Goal: Contribute content: Add original content to the website for others to see

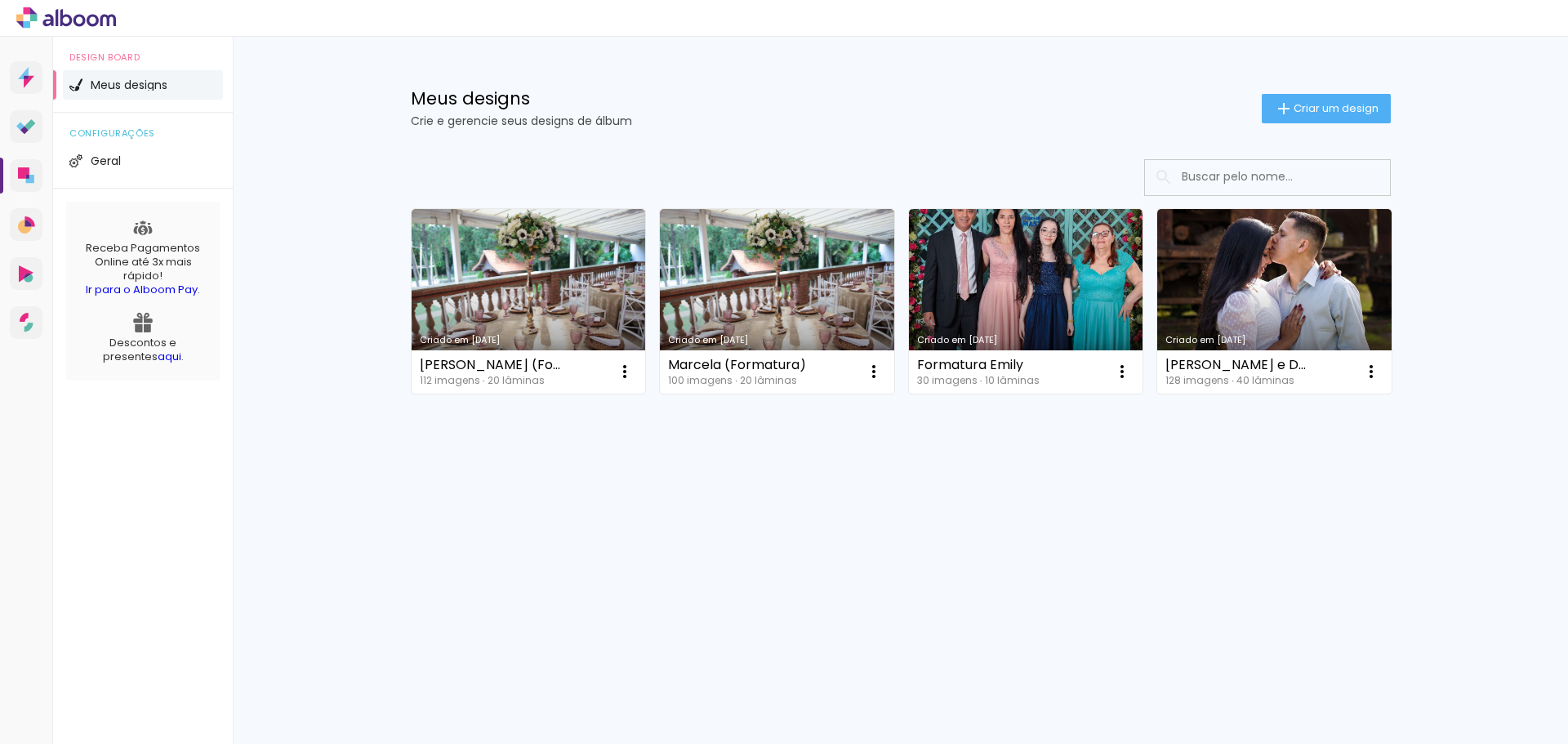
click at [1319, 126] on div "Meus designs Crie e gerencie seus designs de álbum Criar um design" at bounding box center [901, 89] width 1062 height 106
click at [1311, 114] on span "Criar um design" at bounding box center [1335, 108] width 85 height 11
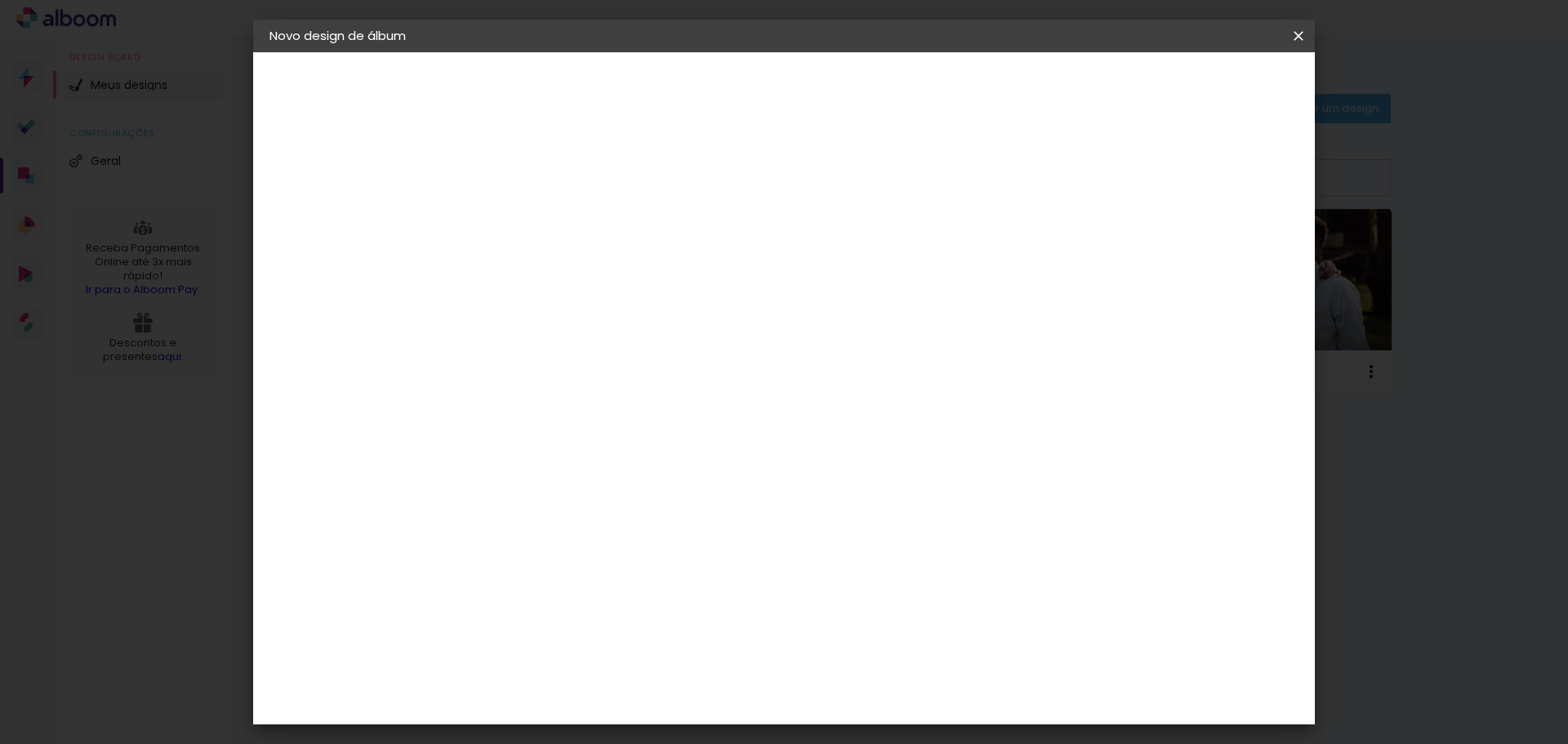
click at [542, 237] on paper-input-container "Título do álbum" at bounding box center [537, 221] width 11 height 42
type input "Album Raissa Formatura 2024"
type paper-input "Album Raissa Formatura 2024"
click at [0, 0] on slot "Avançar" at bounding box center [0, 0] width 0 height 0
click at [555, 294] on paper-input-container at bounding box center [578, 311] width 177 height 36
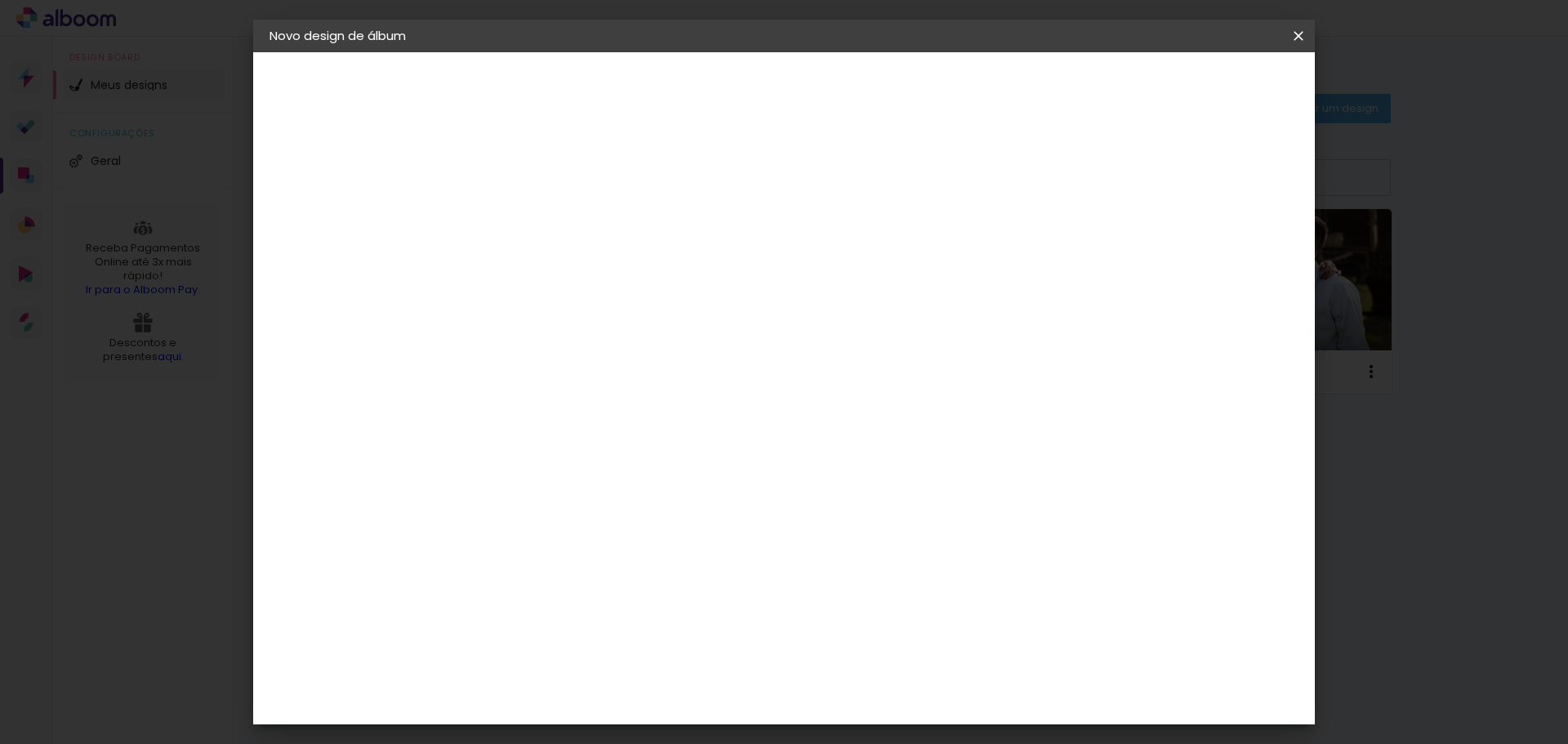
type input "via"
type paper-input "via"
click at [627, 356] on paper-item "Viacolor" at bounding box center [562, 370] width 143 height 36
click at [0, 0] on slot "Avançar" at bounding box center [0, 0] width 0 height 0
click at [601, 277] on input "text" at bounding box center [568, 285] width 64 height 26
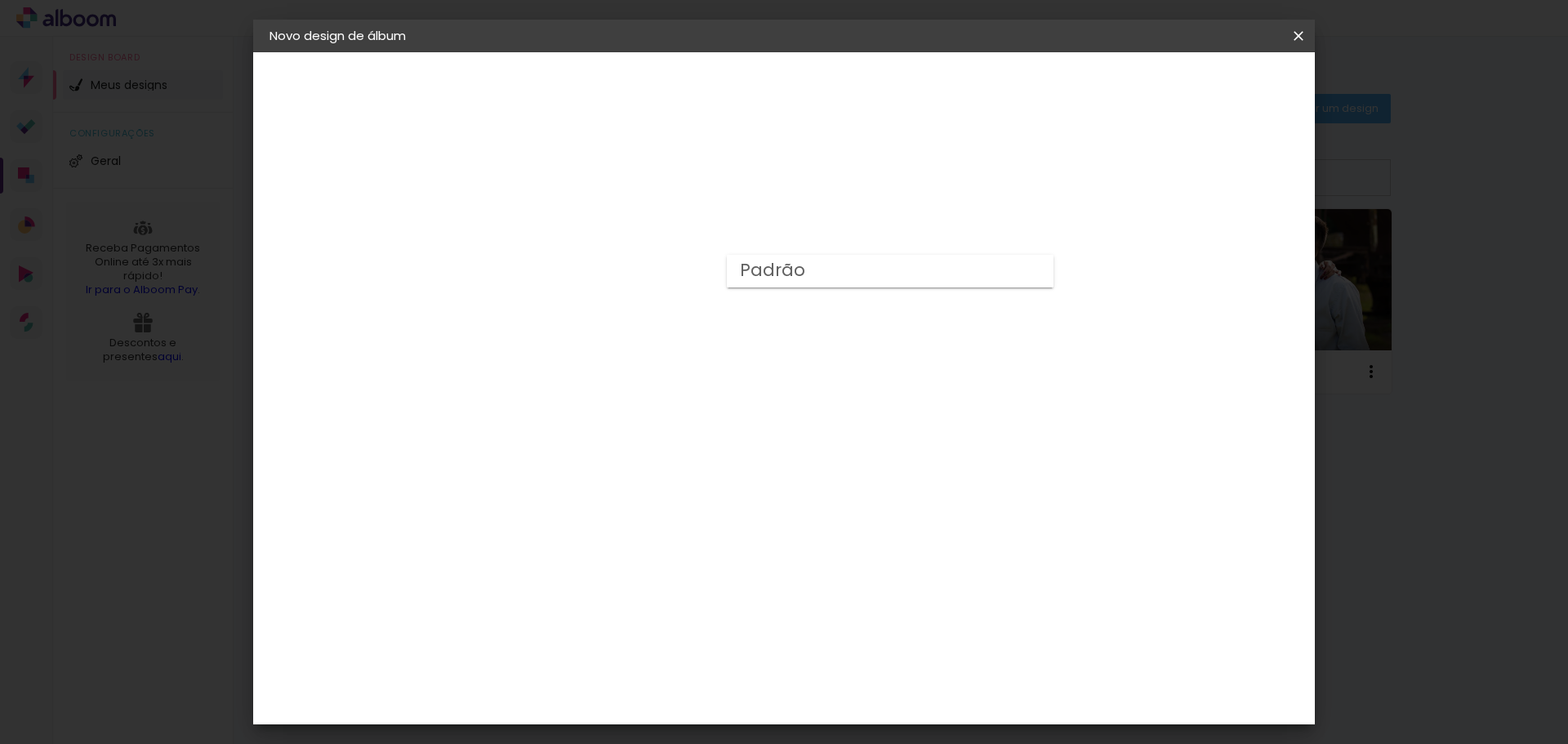
click at [870, 261] on paper-item "Padrão" at bounding box center [890, 271] width 327 height 32
type input "Padrão"
click at [736, 261] on input "Padrão" at bounding box center [637, 268] width 201 height 26
click at [827, 191] on div "Opções disponíveis Padrão Tamanho Escolha o tamanho Horizontal Modelo Fechado L…" at bounding box center [646, 121] width 362 height 138
click at [756, 273] on iron-icon at bounding box center [746, 267] width 20 height 20
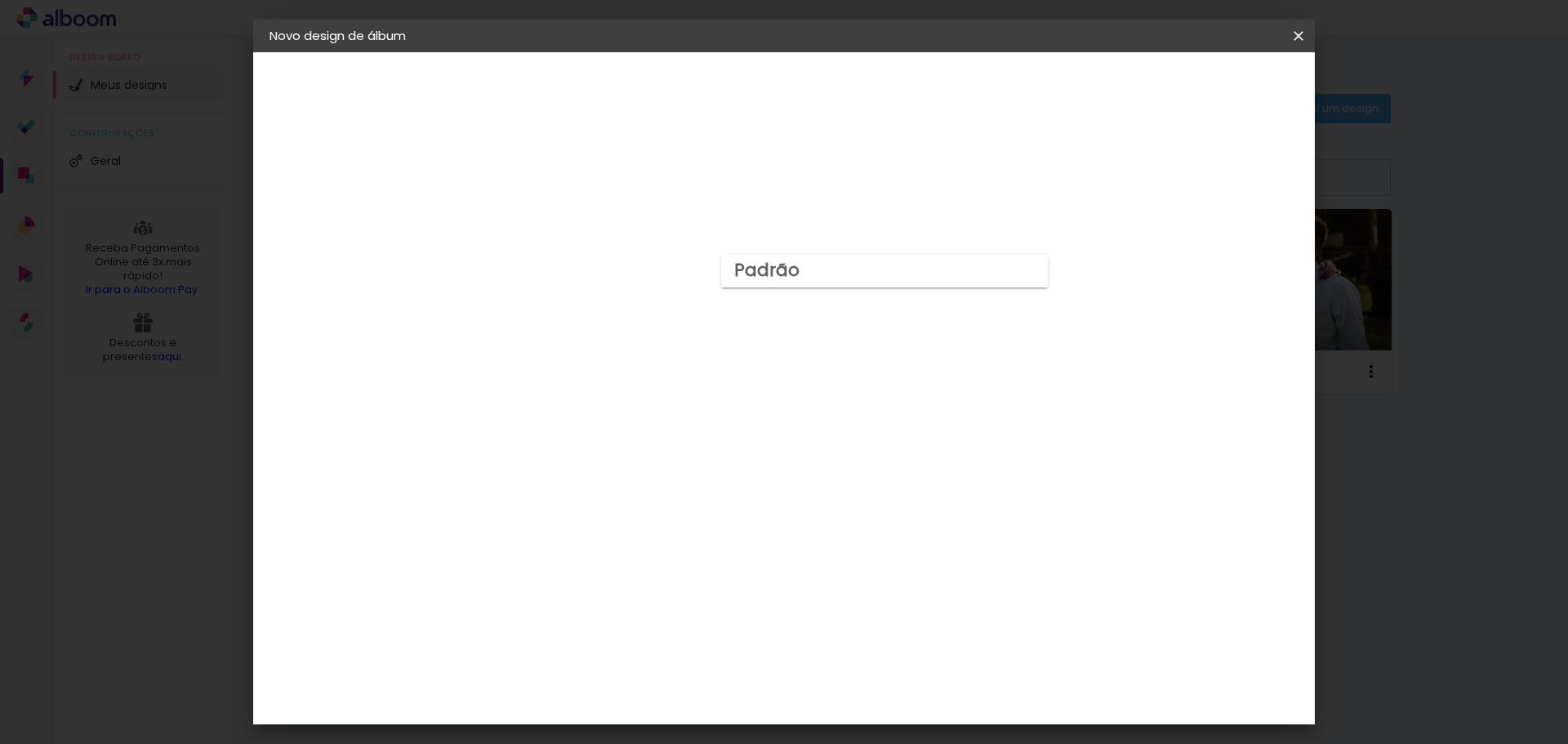
click at [1030, 273] on div at bounding box center [884, 263] width 327 height 32
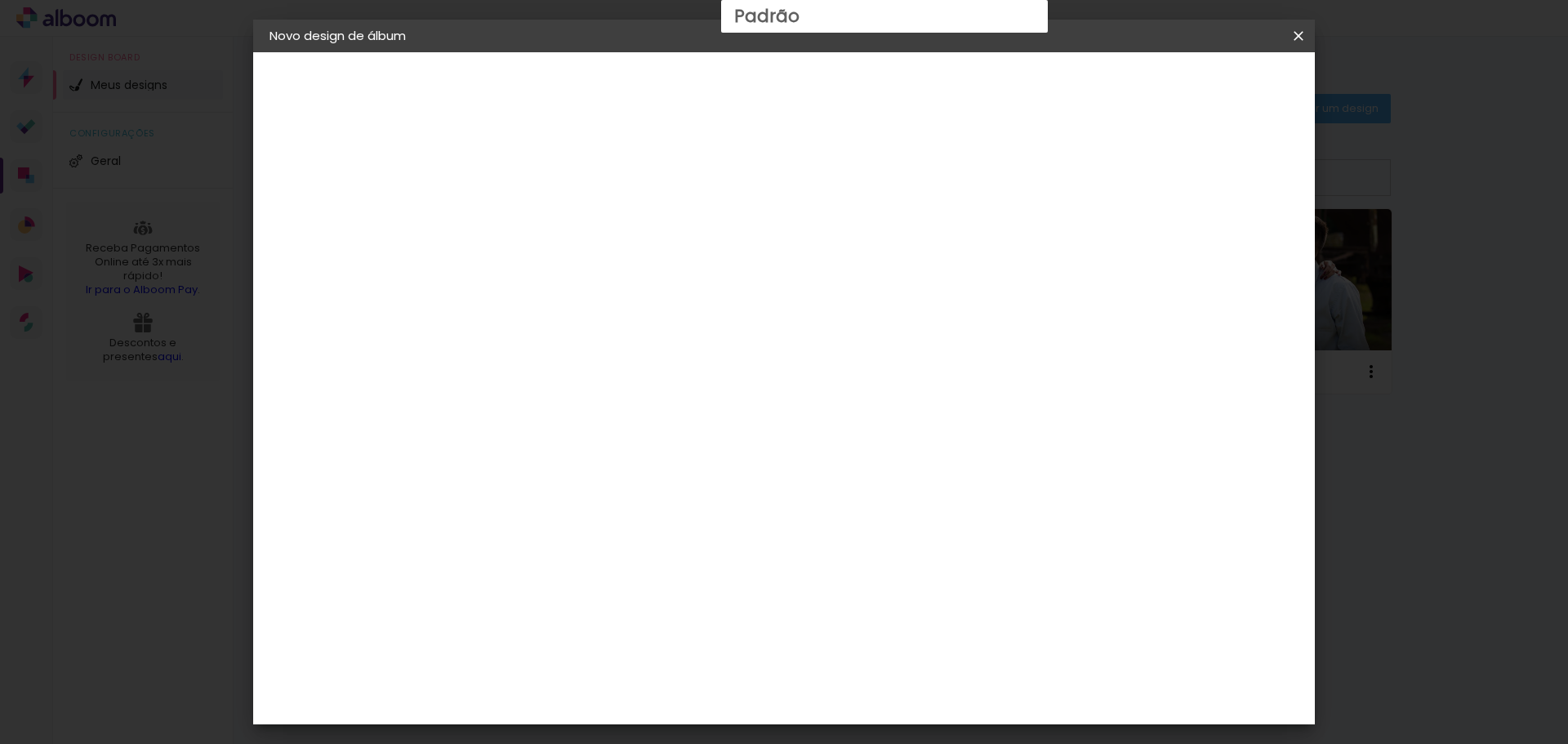
scroll to position [121, 0]
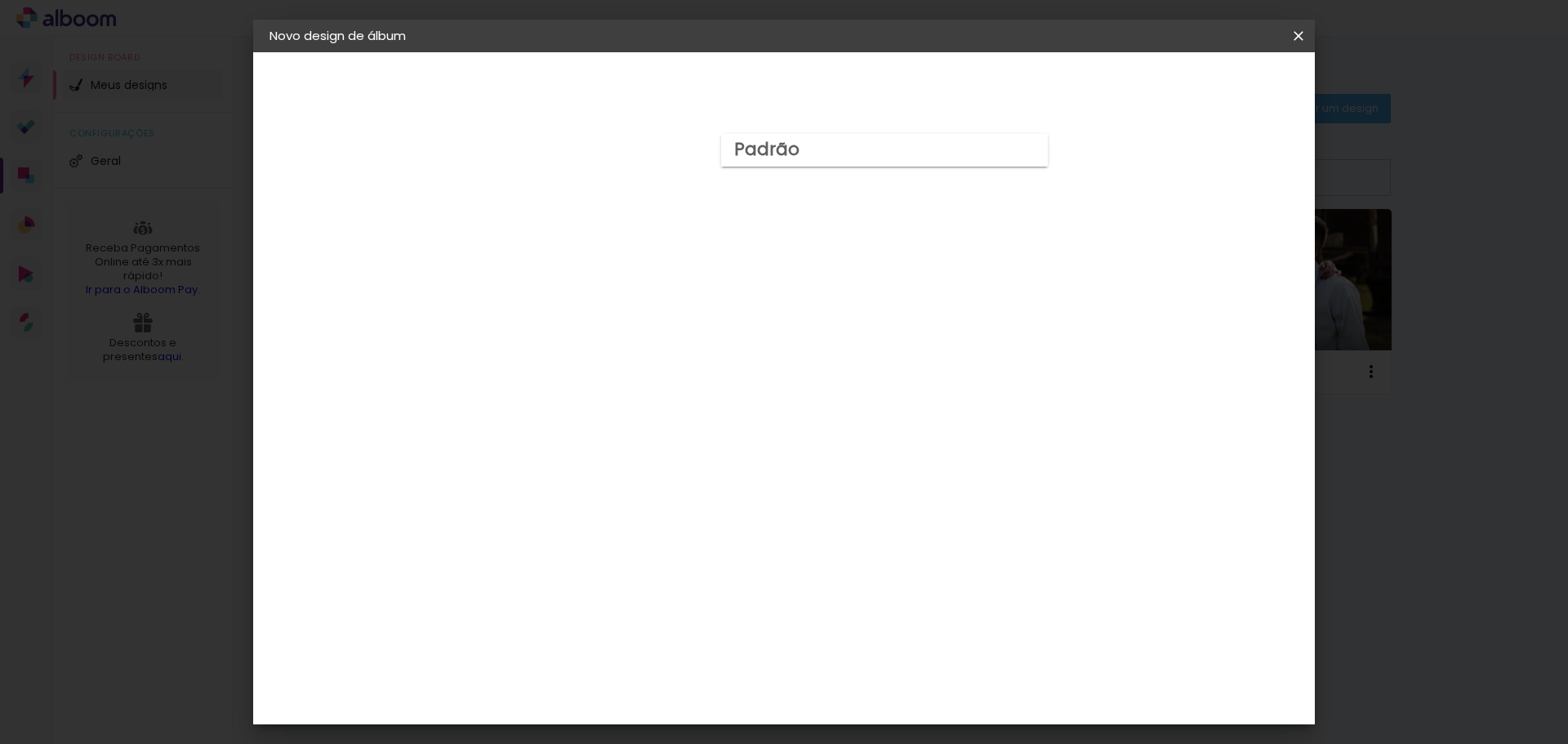
drag, startPoint x: 893, startPoint y: 37, endPoint x: 783, endPoint y: 45, distance: 110.3
click at [783, 45] on header "Novo design de álbum" at bounding box center [784, 36] width 1062 height 32
click at [646, 387] on span "30 × 25" at bounding box center [609, 408] width 76 height 43
click at [0, 0] on slot "Avançar" at bounding box center [0, 0] width 0 height 0
click at [1104, 176] on div at bounding box center [1096, 176] width 14 height 14
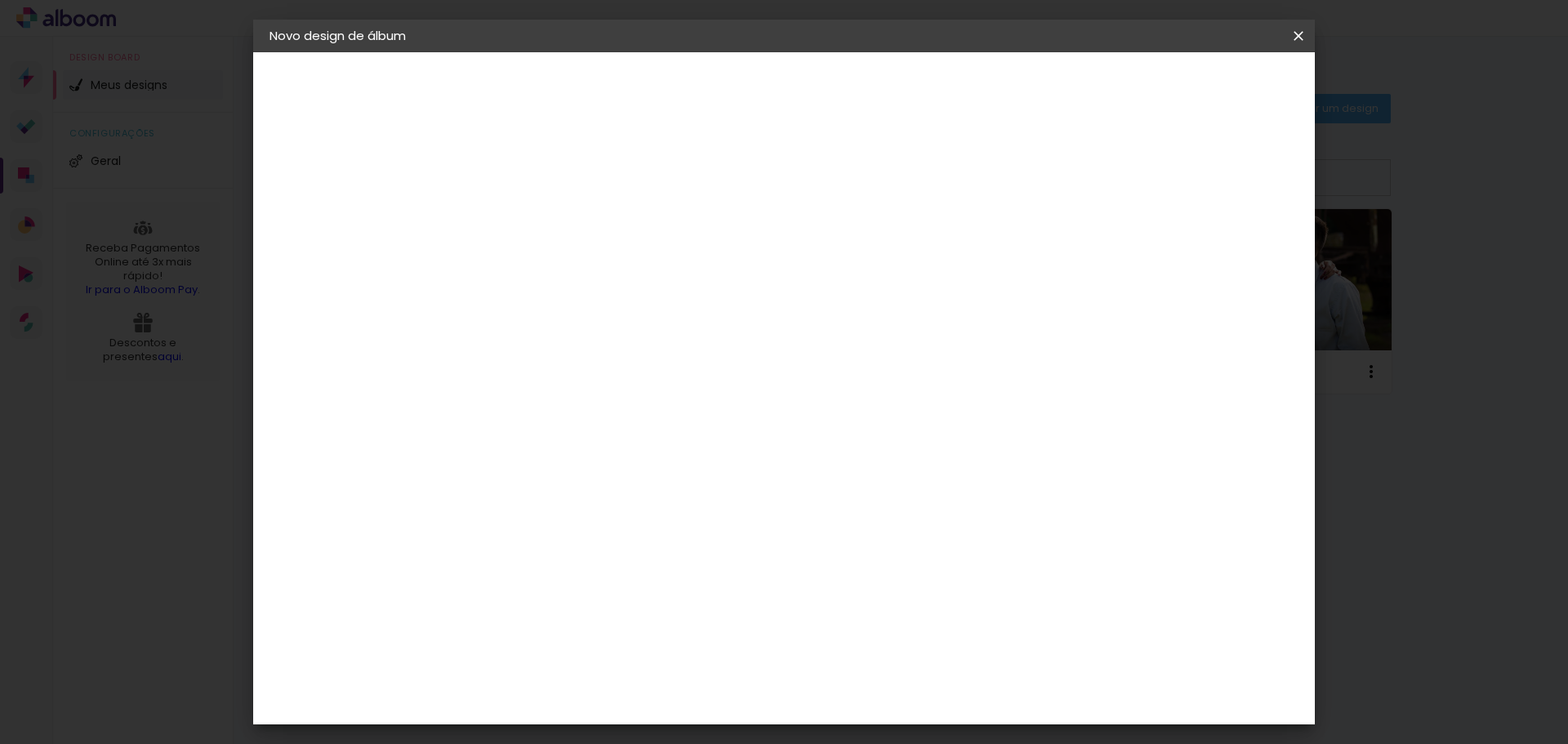
type paper-checkbox "on"
click at [1197, 93] on span "Iniciar design" at bounding box center [1159, 87] width 74 height 11
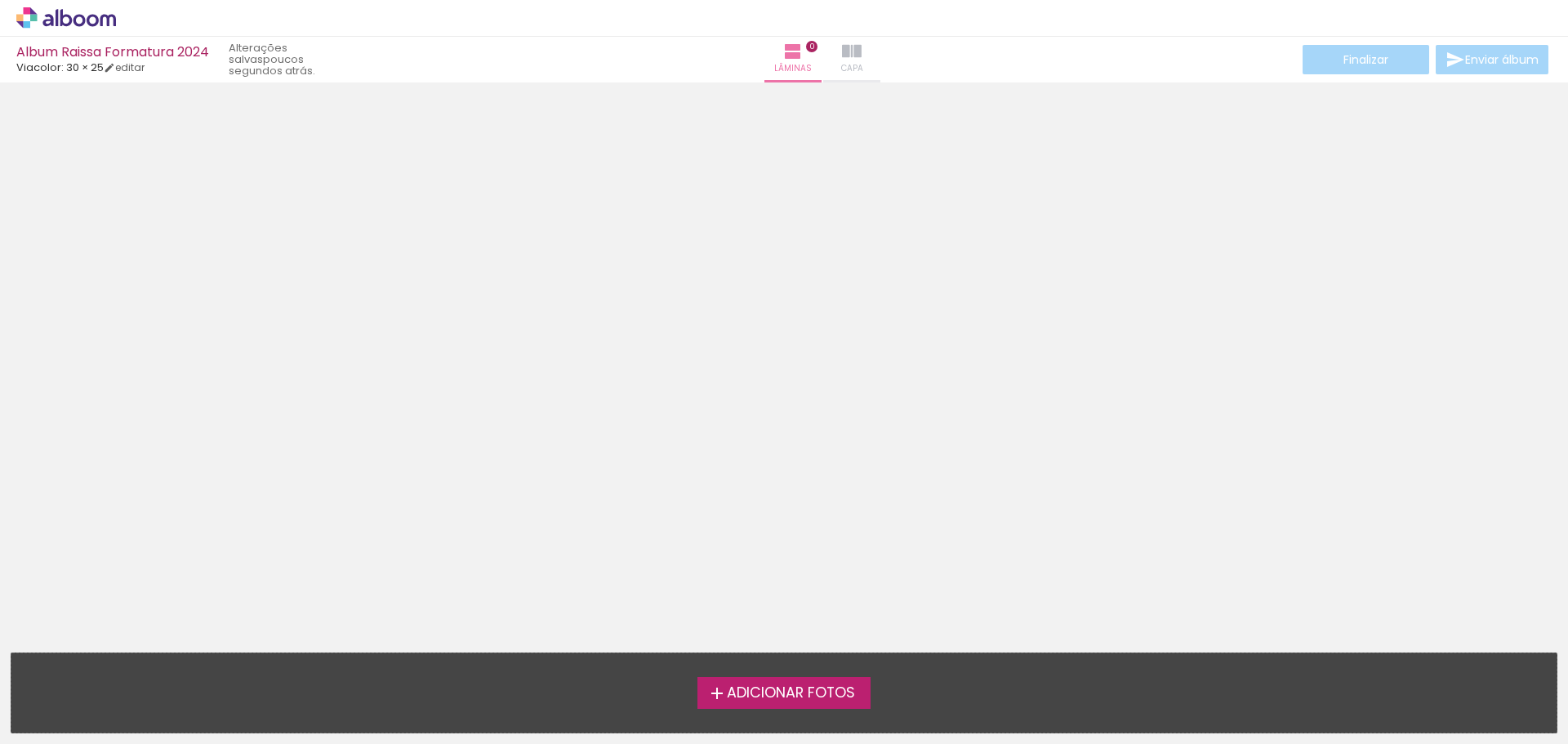
click at [833, 74] on paper-button "Capa" at bounding box center [852, 59] width 57 height 46
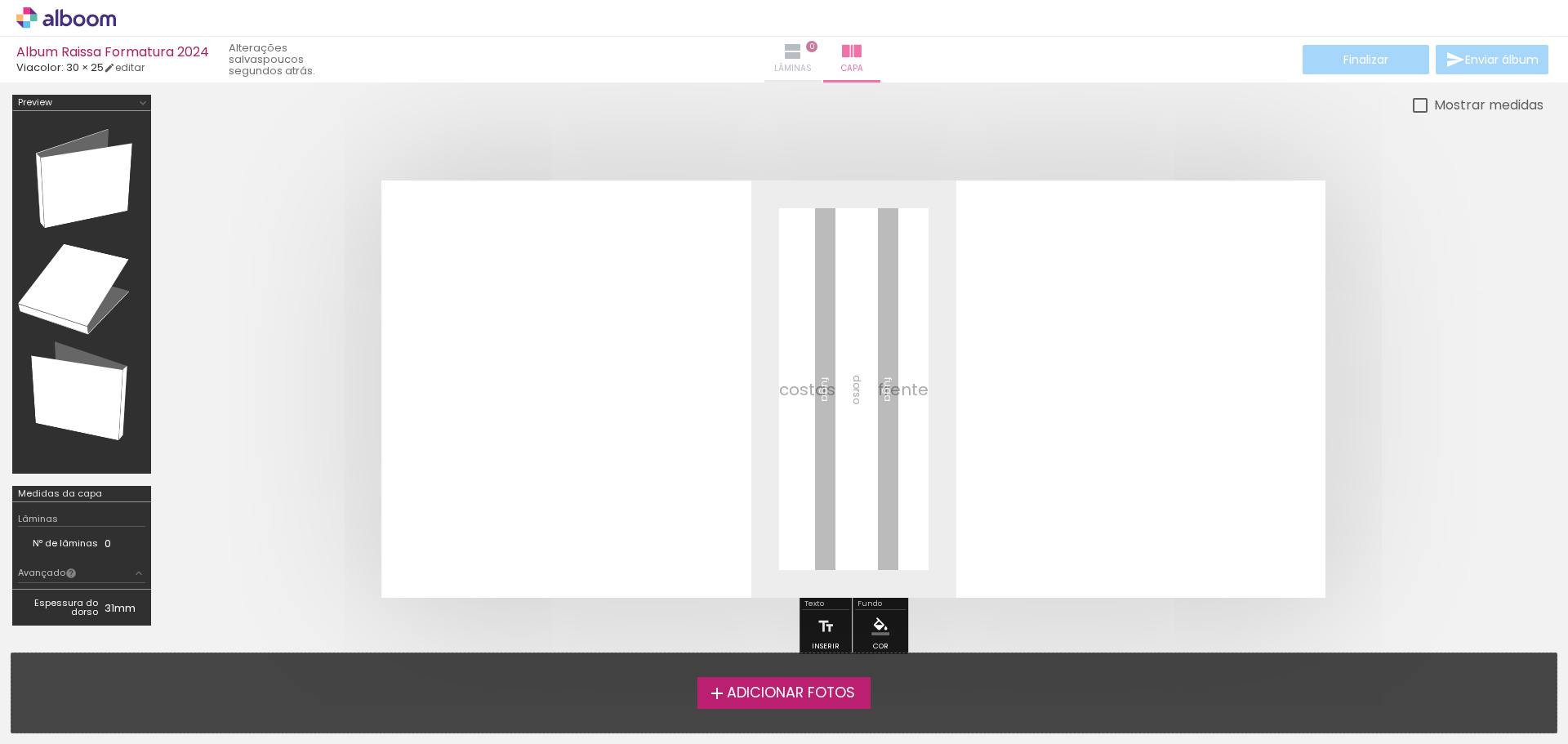
click at [774, 67] on span "Lâminas" at bounding box center [793, 68] width 37 height 14
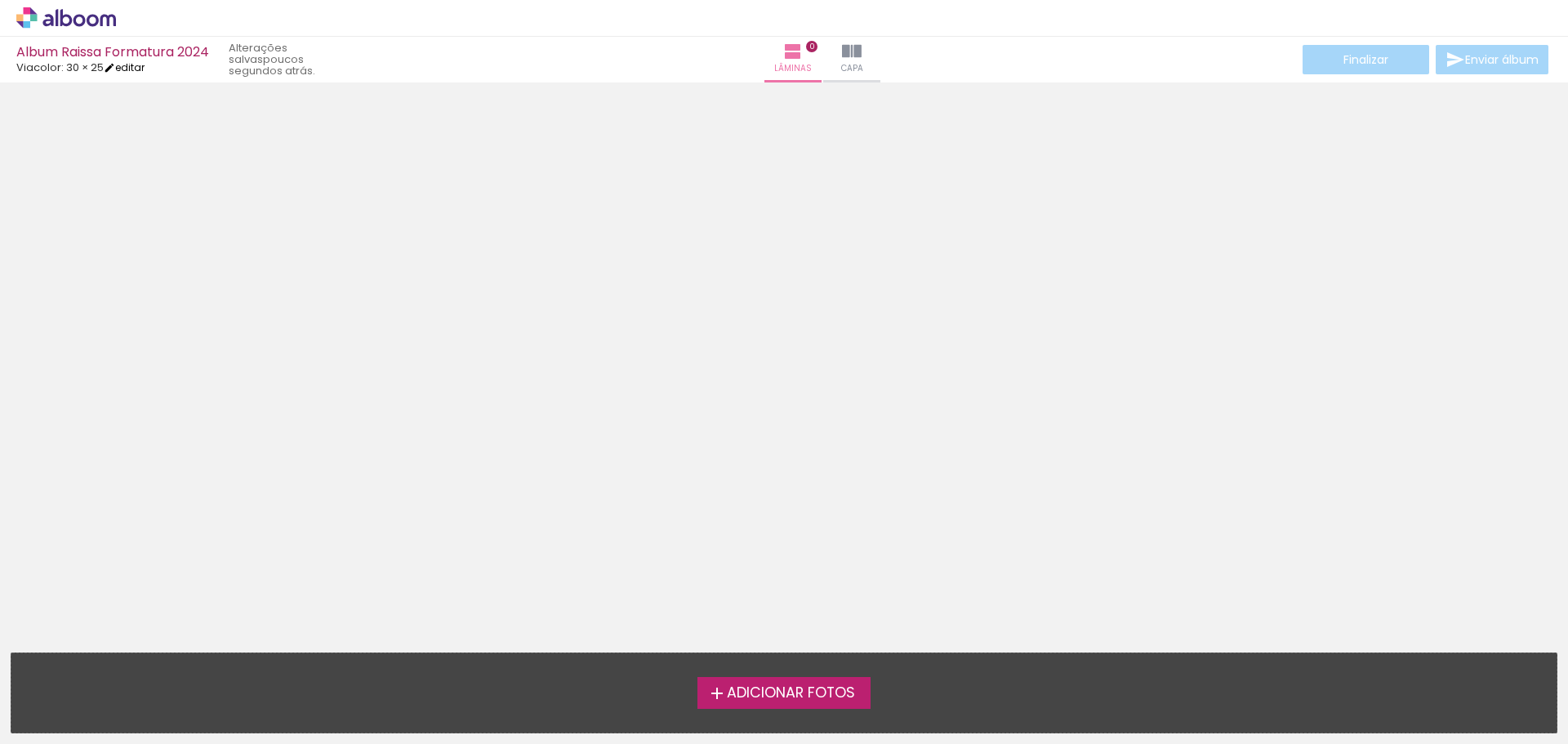
click at [136, 72] on link "editar" at bounding box center [124, 67] width 41 height 14
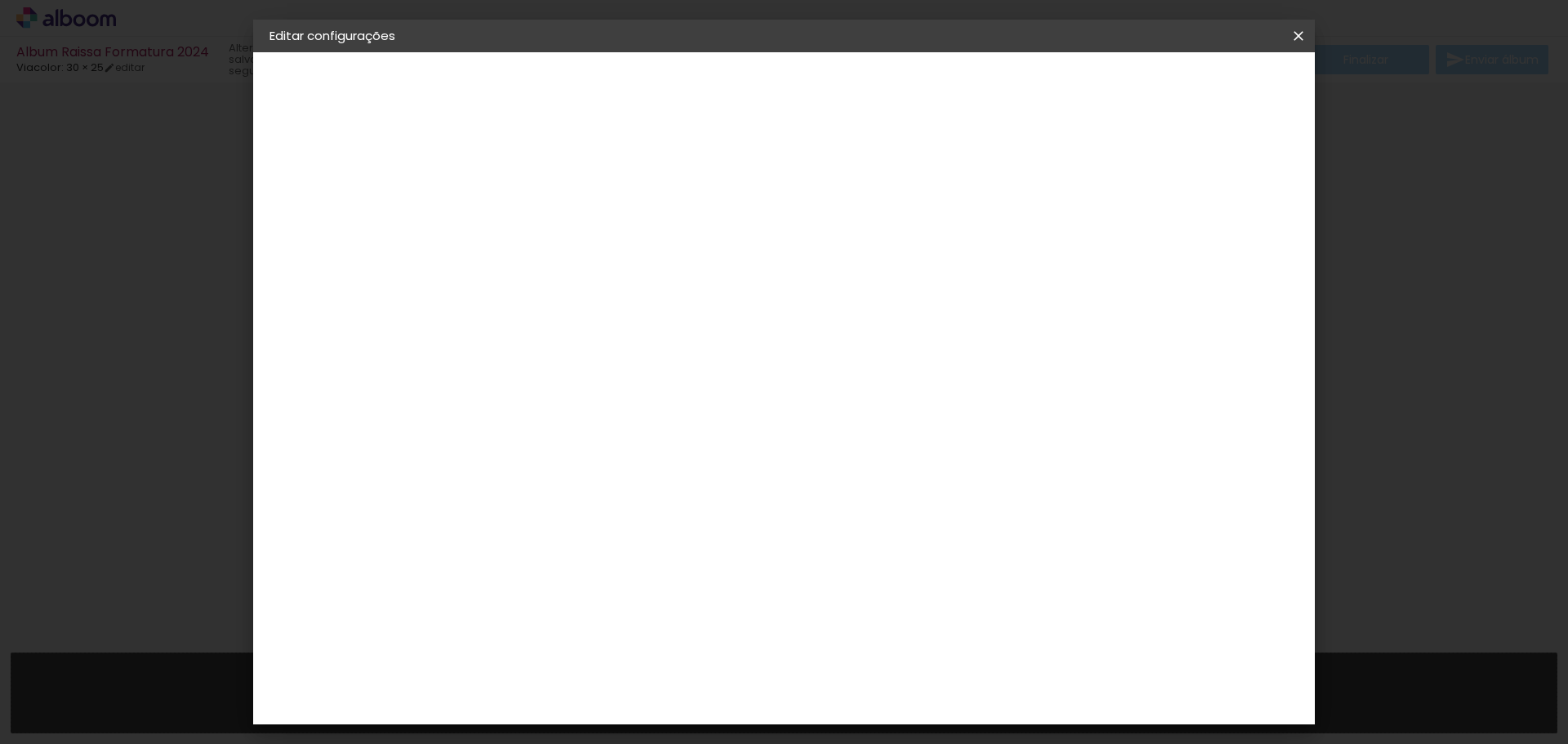
click at [1104, 178] on div at bounding box center [1096, 176] width 14 height 14
type paper-checkbox "on"
click at [0, 0] on slot "Voltar" at bounding box center [0, 0] width 0 height 0
click at [625, 266] on div "Escolha o tamanho" at bounding box center [578, 303] width 95 height 76
click at [625, 267] on div "Escolha o tamanho" at bounding box center [578, 303] width 95 height 76
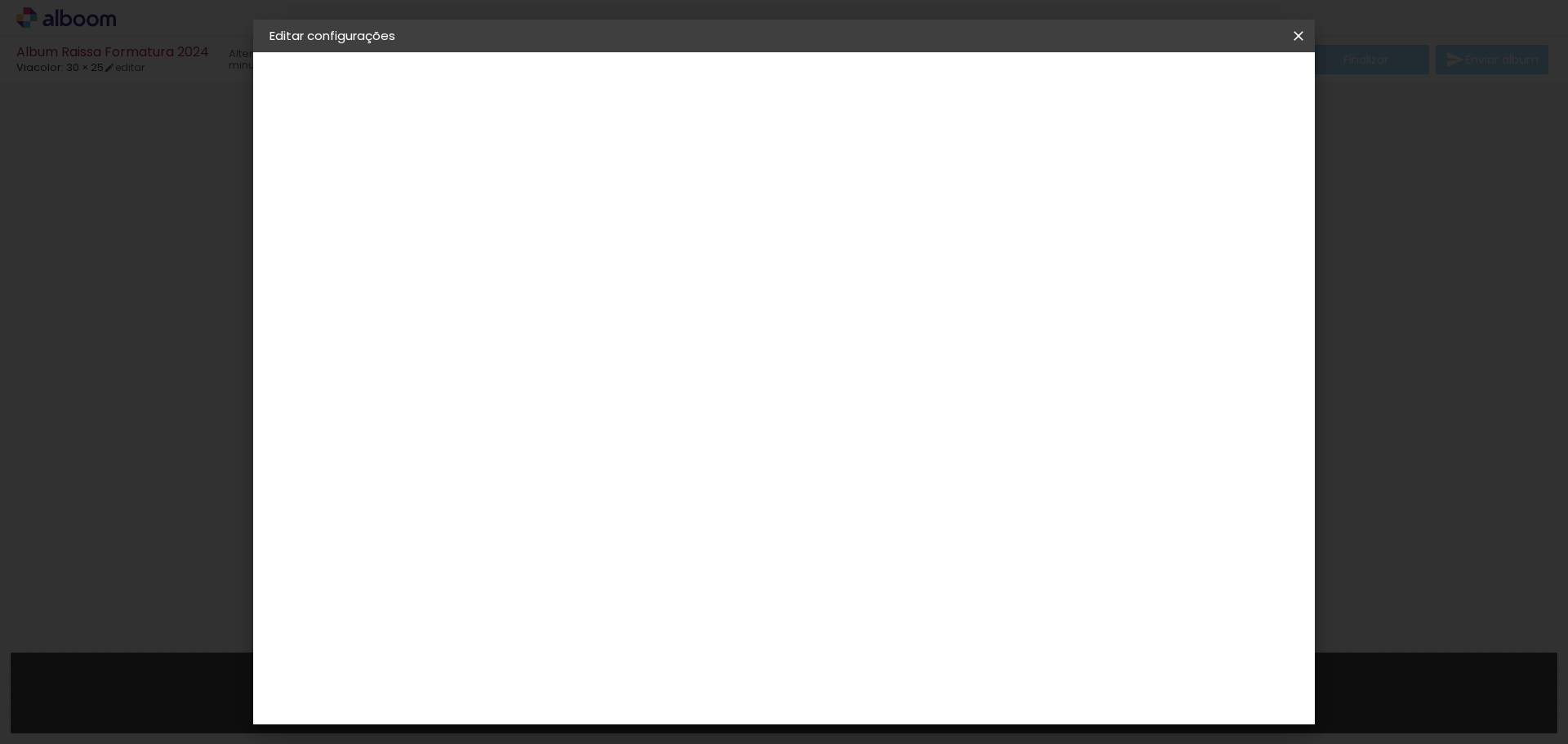
click at [625, 266] on div "Escolha o tamanho" at bounding box center [578, 303] width 95 height 76
click at [528, 191] on div "Opções disponíveis Padrão Tamanho Escolha o tamanho Modelo Escolha o modelo do …" at bounding box center [578, 121] width 225 height 138
click at [345, 238] on iron-pages "Modelo Escolhendo modelo... Tamanho livre" at bounding box center [358, 239] width 179 height 32
click at [625, 280] on div "Escolha o tamanho" at bounding box center [578, 303] width 95 height 76
click at [625, 266] on div "Escolha o tamanho" at bounding box center [578, 303] width 95 height 76
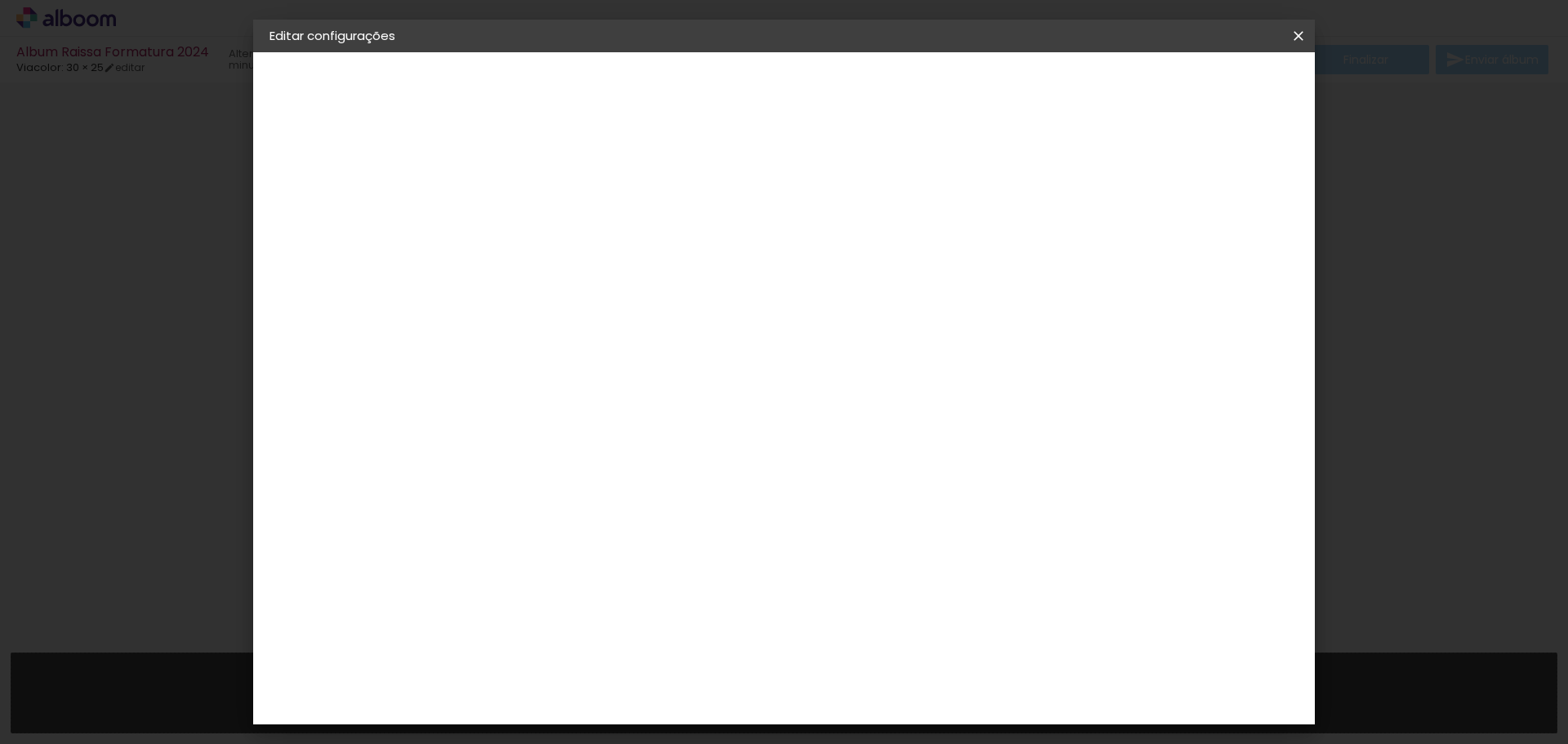
click at [625, 266] on div "Escolha o tamanho" at bounding box center [578, 303] width 95 height 76
click at [667, 290] on div "Opções disponíveis Padrão Tamanho Escolha o tamanho" at bounding box center [578, 276] width 177 height 235
click at [667, 288] on div "Opções disponíveis Padrão Tamanho Escolha o tamanho" at bounding box center [578, 276] width 177 height 235
click at [667, 287] on div "Opções disponíveis Padrão Tamanho Escolha o tamanho" at bounding box center [578, 276] width 177 height 235
click at [667, 287] on div "Opções disponíveis Padrão Tamanho Escolha o tamanho" at bounding box center [578, 276] width 177 height 235
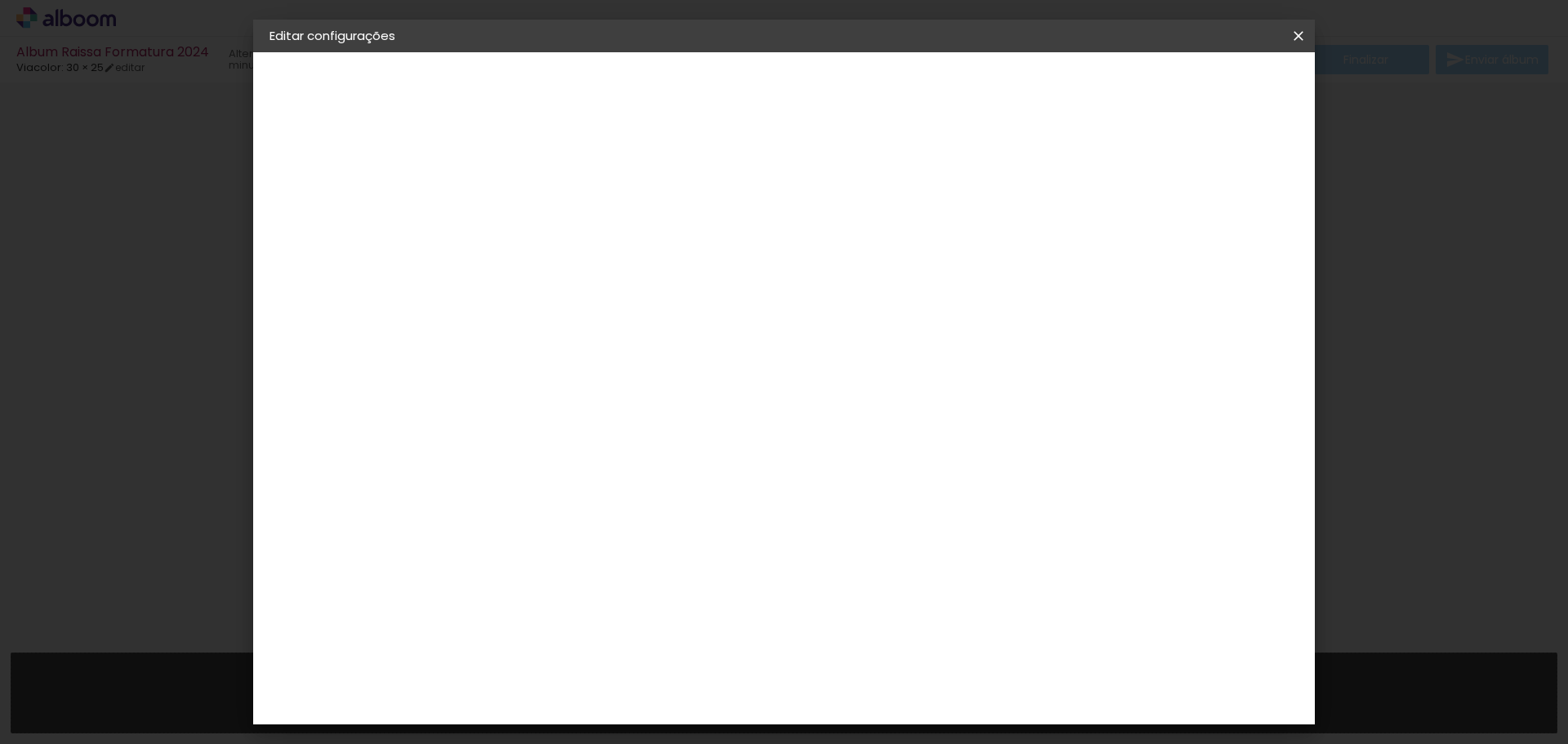
click at [1300, 36] on iron-icon at bounding box center [1298, 35] width 20 height 16
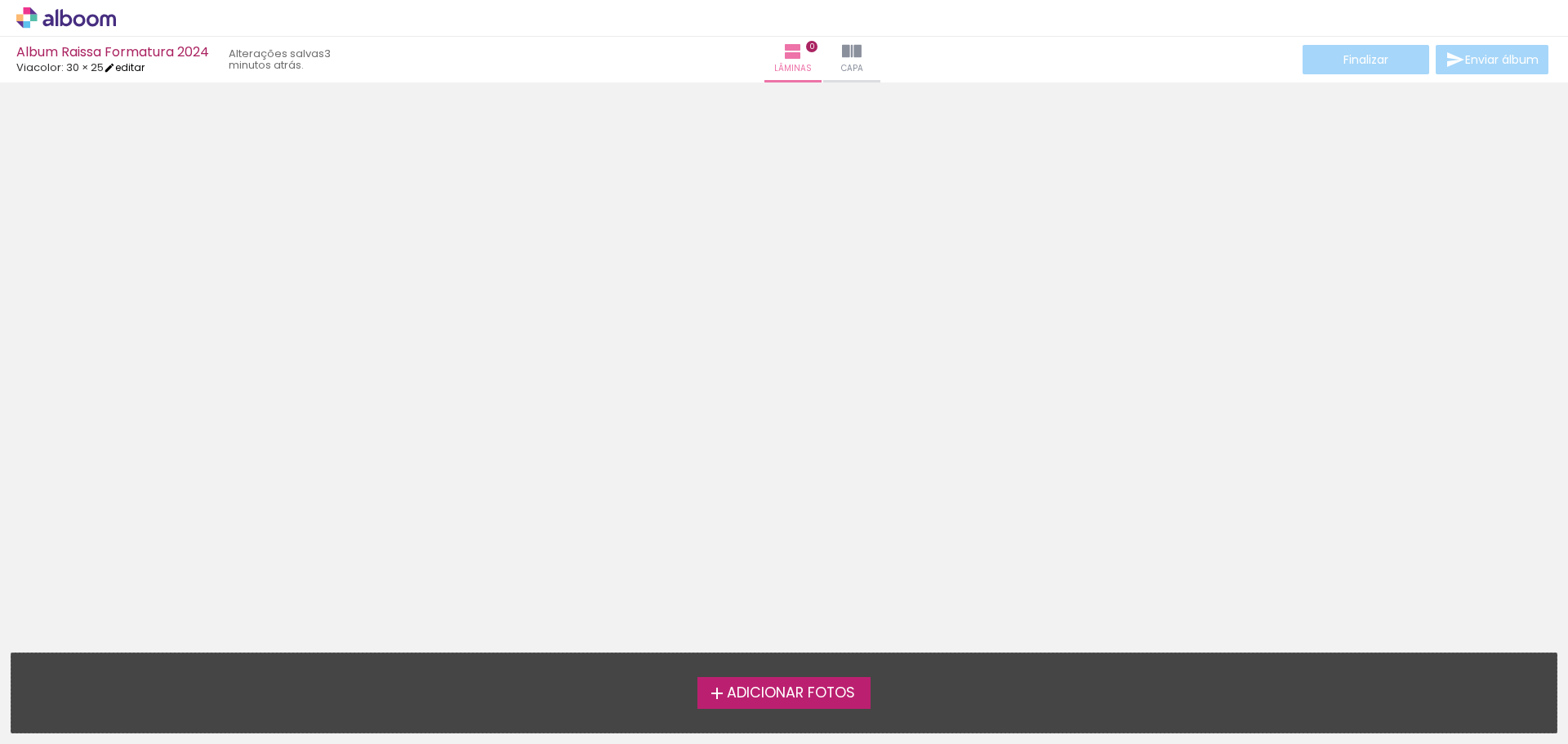
click at [130, 71] on link "editar" at bounding box center [124, 67] width 41 height 14
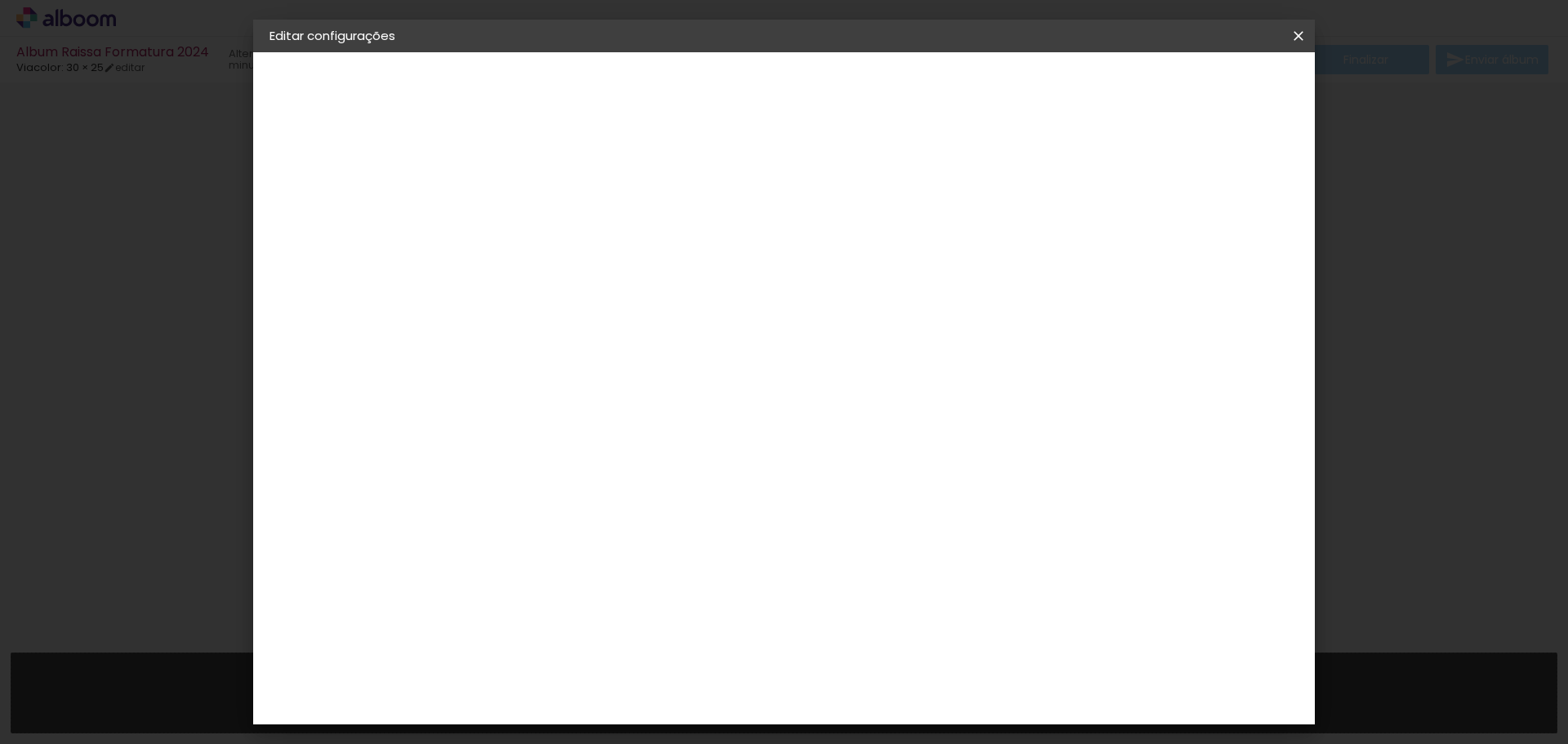
click at [324, 174] on div "2. Especificações" at bounding box center [358, 167] width 179 height 20
click at [322, 166] on div "2. Especificações" at bounding box center [358, 167] width 179 height 20
click at [0, 0] on slot "Voltar" at bounding box center [0, 0] width 0 height 0
click at [601, 272] on input "text" at bounding box center [568, 285] width 64 height 26
click at [1006, 272] on paper-item "Padrão" at bounding box center [890, 271] width 327 height 32
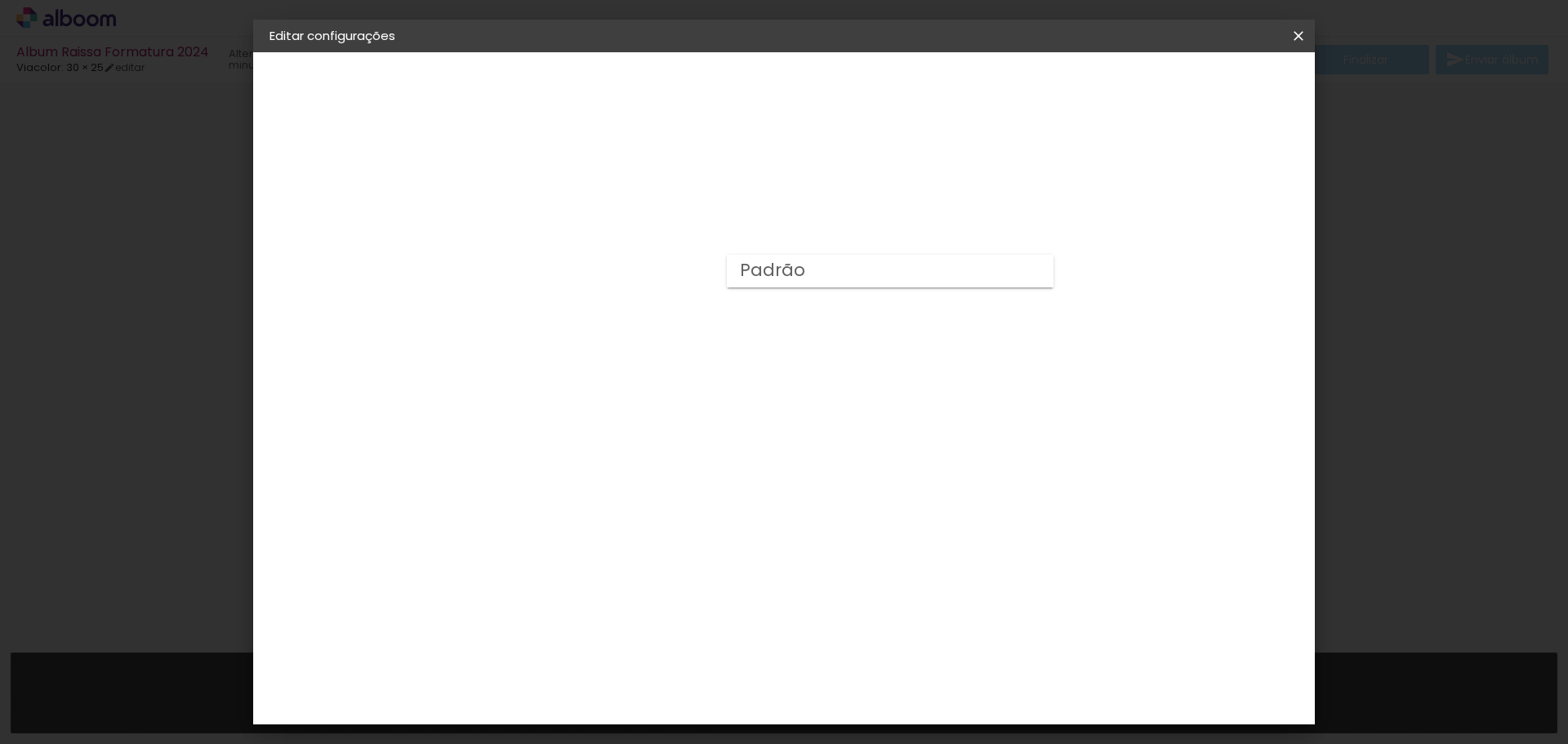
type input "Padrão"
click at [646, 426] on span "30 × 25" at bounding box center [609, 447] width 76 height 43
click at [0, 0] on slot "Avançar" at bounding box center [0, 0] width 0 height 0
click at [1189, 92] on span "Salvar configurações" at bounding box center [1135, 87] width 121 height 11
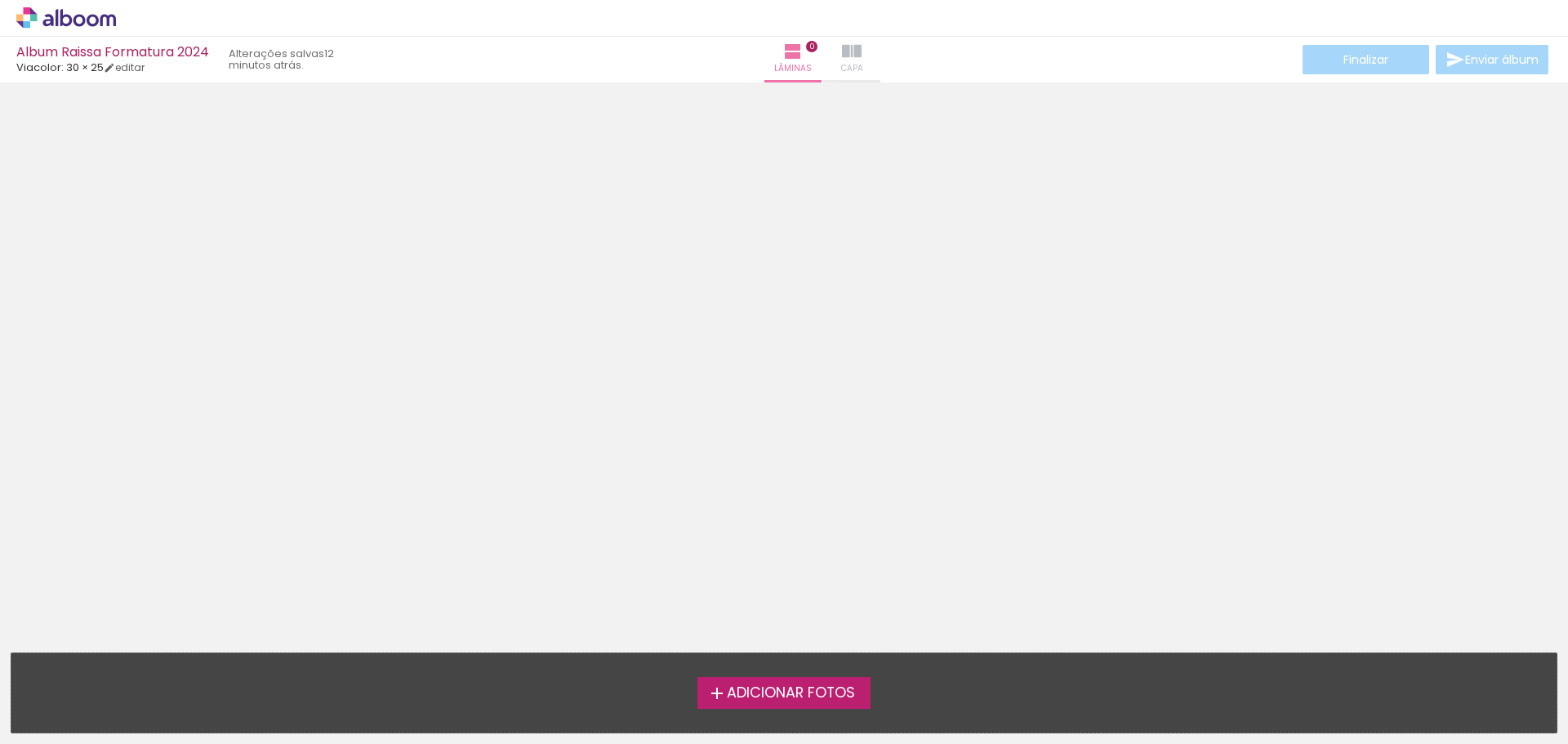
click at [827, 52] on paper-button "Capa" at bounding box center [852, 59] width 57 height 46
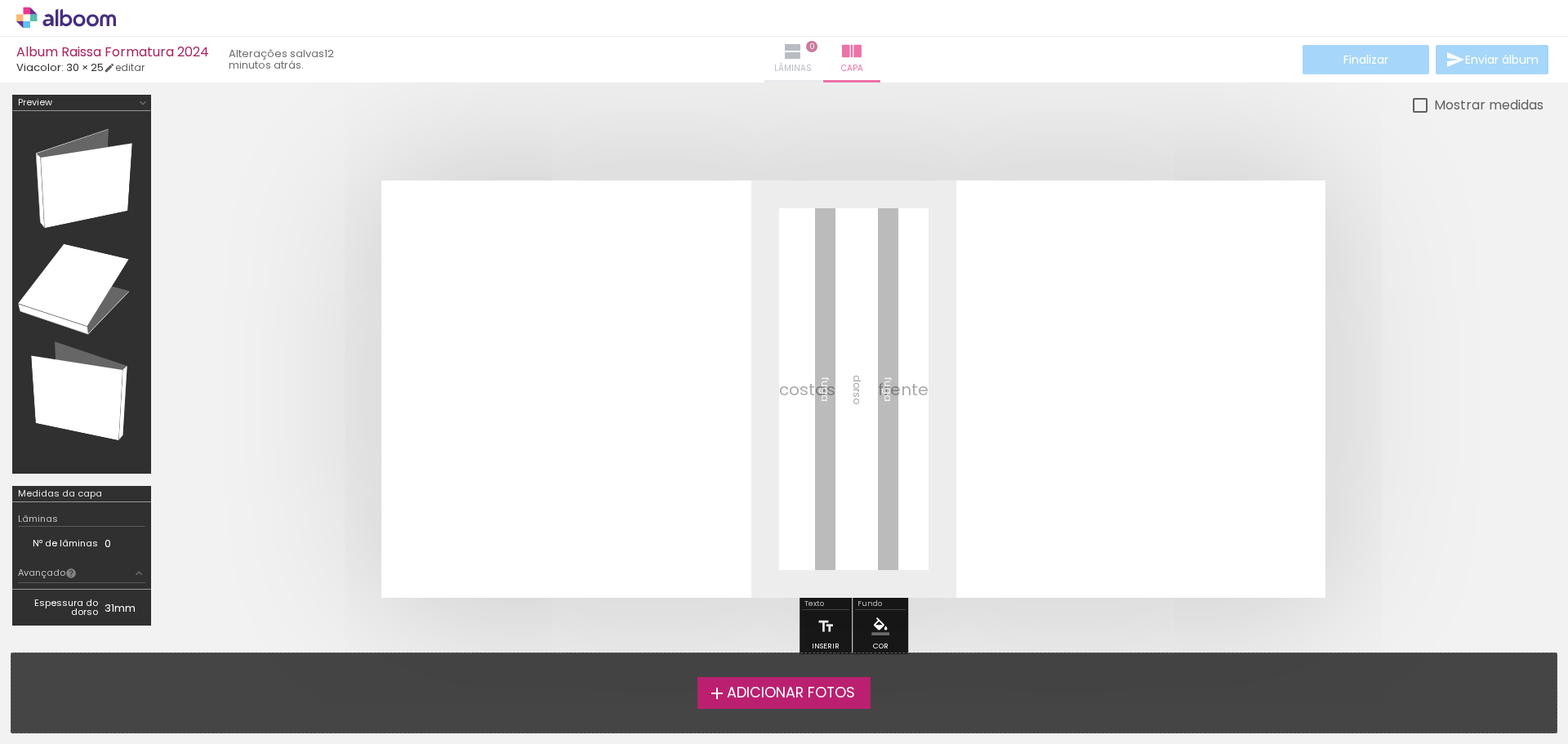
click at [764, 48] on paper-button "Lâminas 0" at bounding box center [793, 59] width 57 height 46
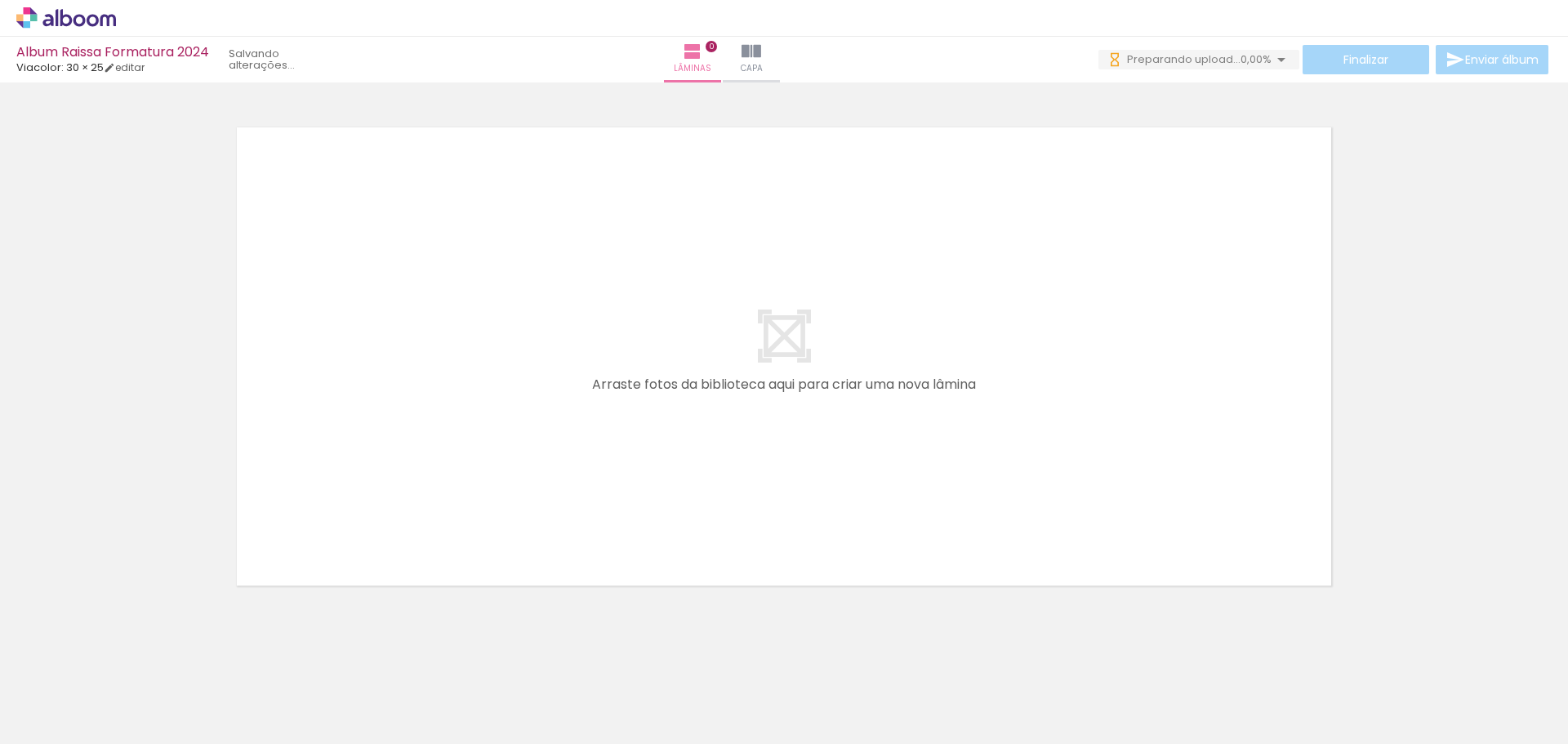
scroll to position [3, 0]
click at [1399, 539] on div at bounding box center [784, 334] width 1568 height 500
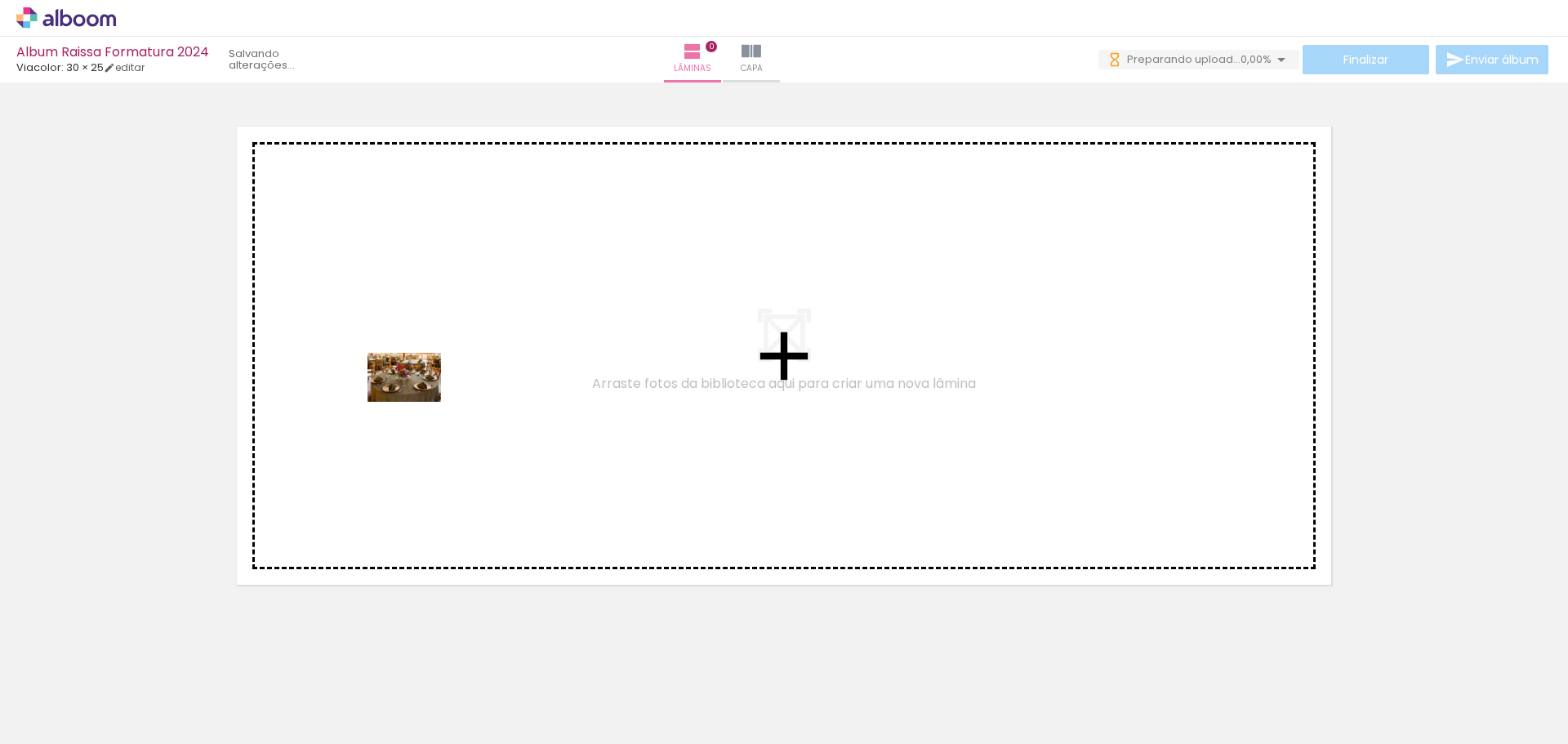
drag, startPoint x: 150, startPoint y: 690, endPoint x: 416, endPoint y: 402, distance: 392.0
click at [416, 402] on quentale-workspace at bounding box center [784, 372] width 1568 height 744
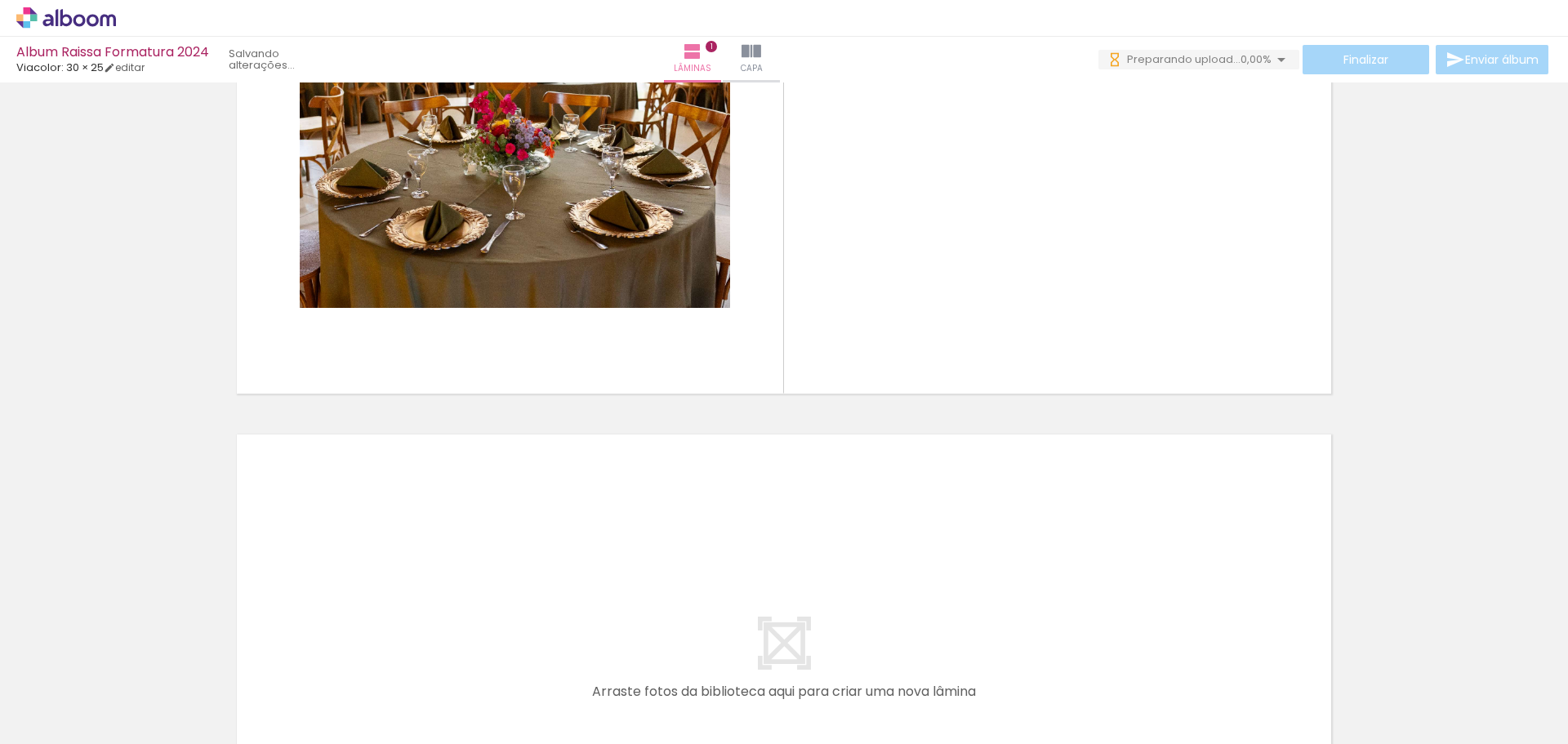
scroll to position [176, 0]
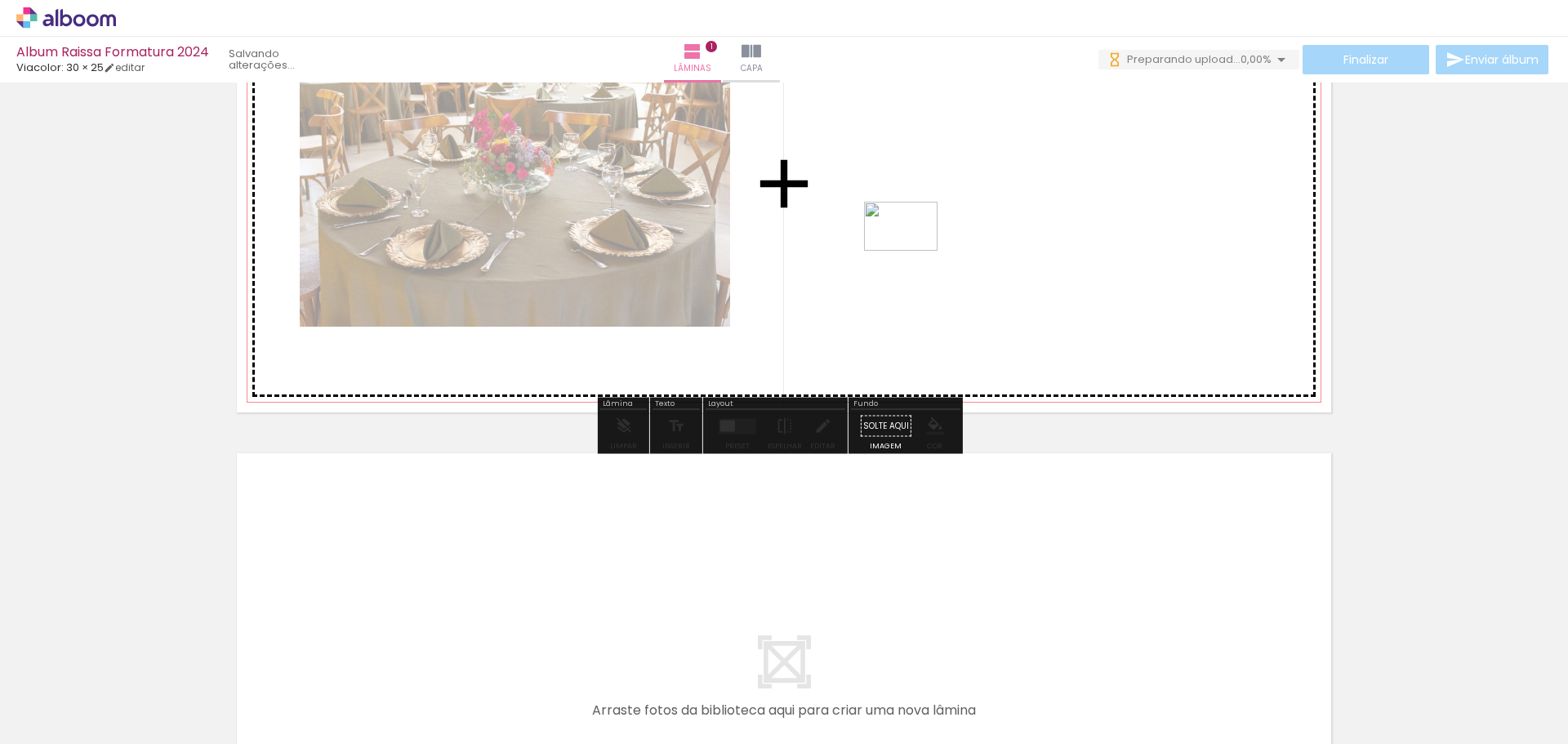
drag, startPoint x: 262, startPoint y: 712, endPoint x: 913, endPoint y: 251, distance: 797.7
click at [913, 251] on quentale-workspace at bounding box center [784, 372] width 1568 height 744
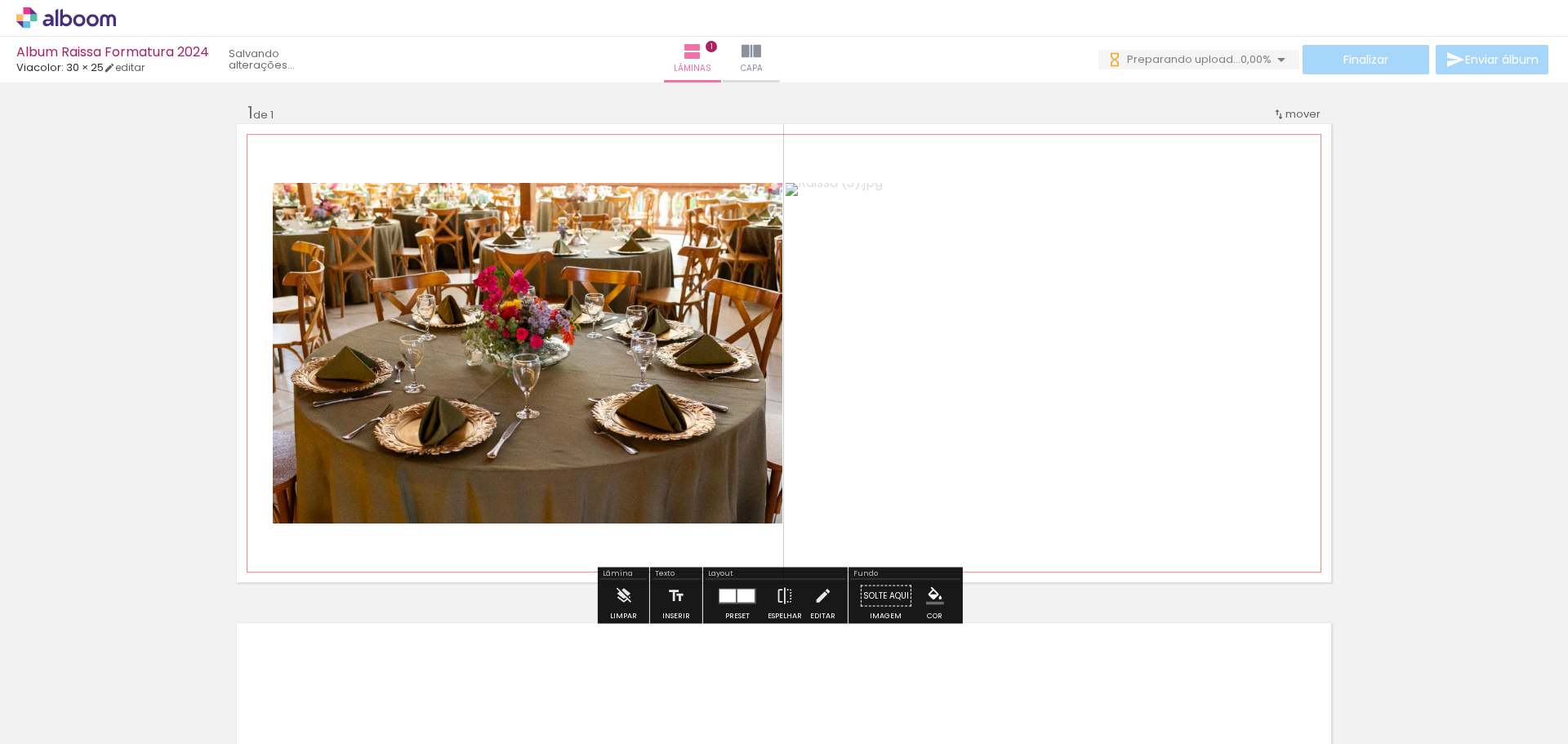
scroll to position [0, 0]
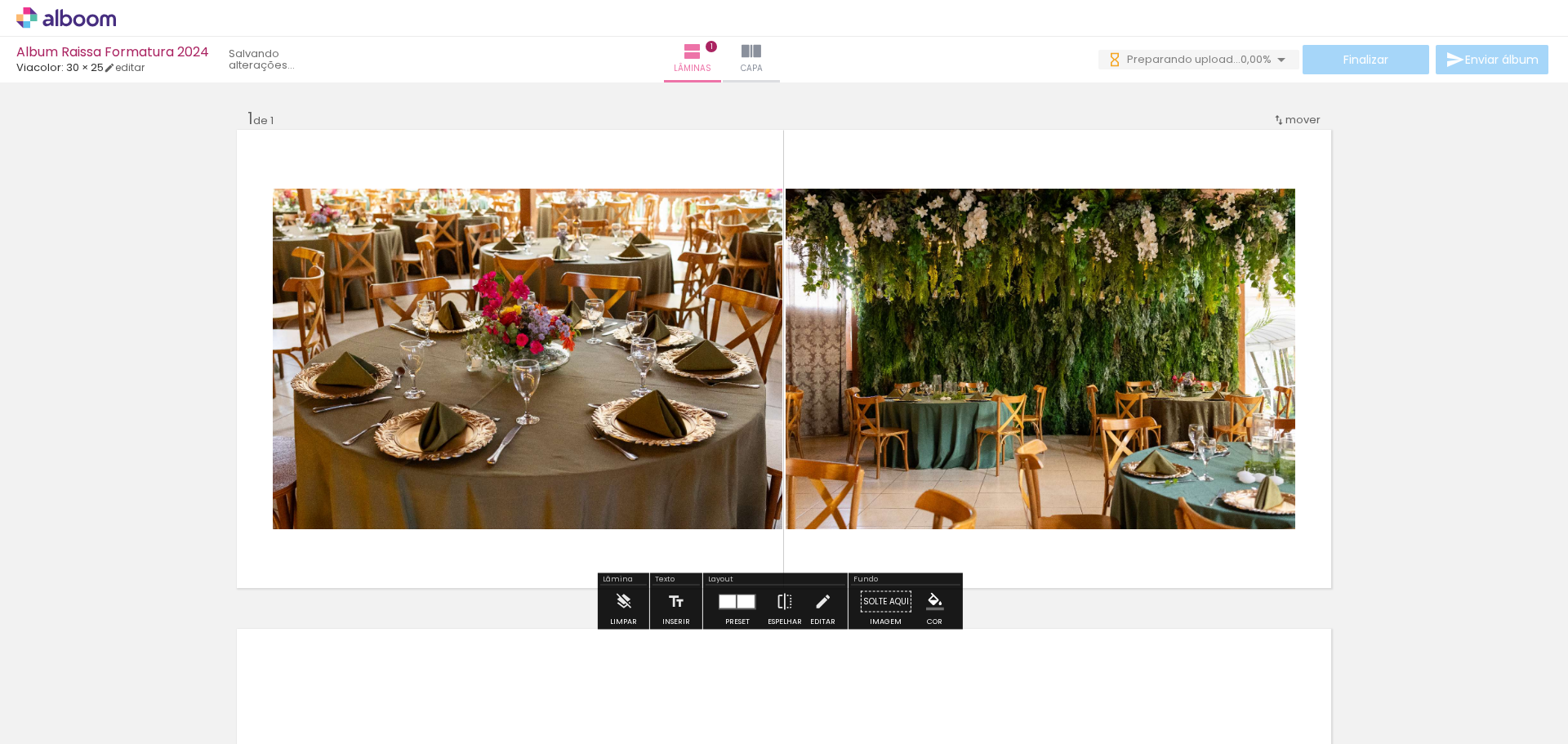
click at [1381, 366] on div "Inserir lâmina 1 de 1" at bounding box center [784, 587] width 1568 height 999
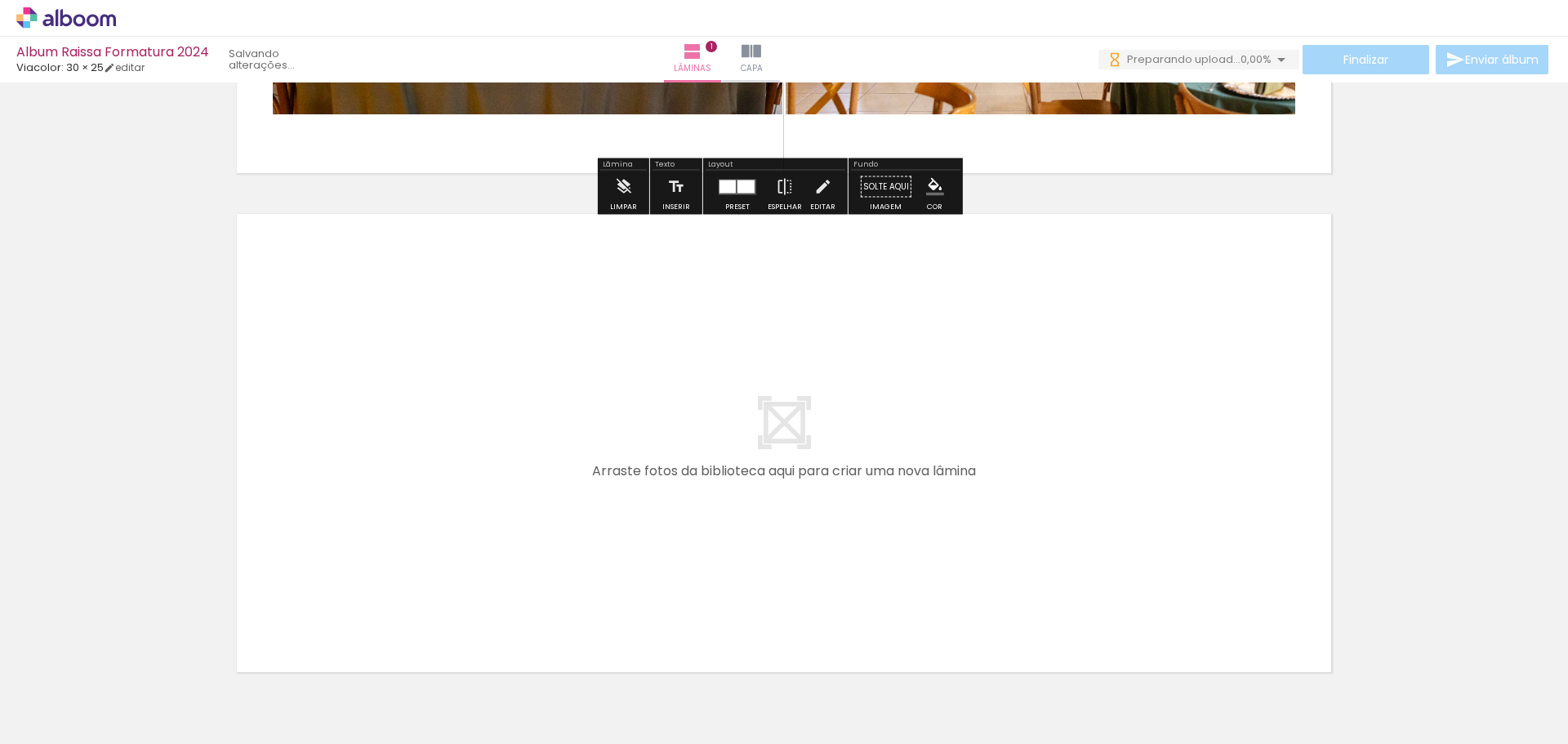
scroll to position [502, 0]
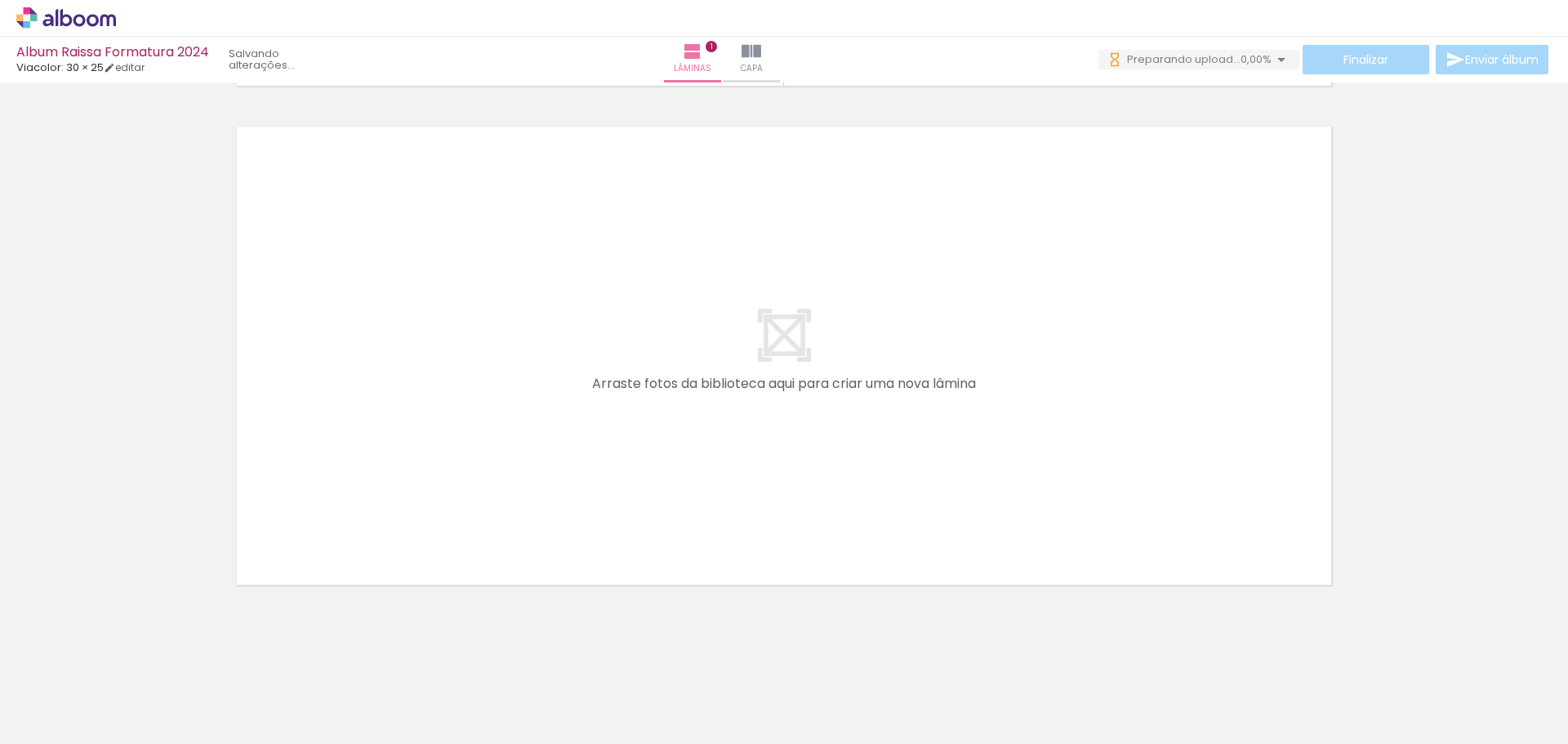
click at [943, 316] on quentale-layouter at bounding box center [784, 356] width 1094 height 458
click at [879, 397] on quentale-layouter at bounding box center [784, 356] width 1094 height 458
click at [798, 363] on quentale-layouter at bounding box center [784, 356] width 1094 height 458
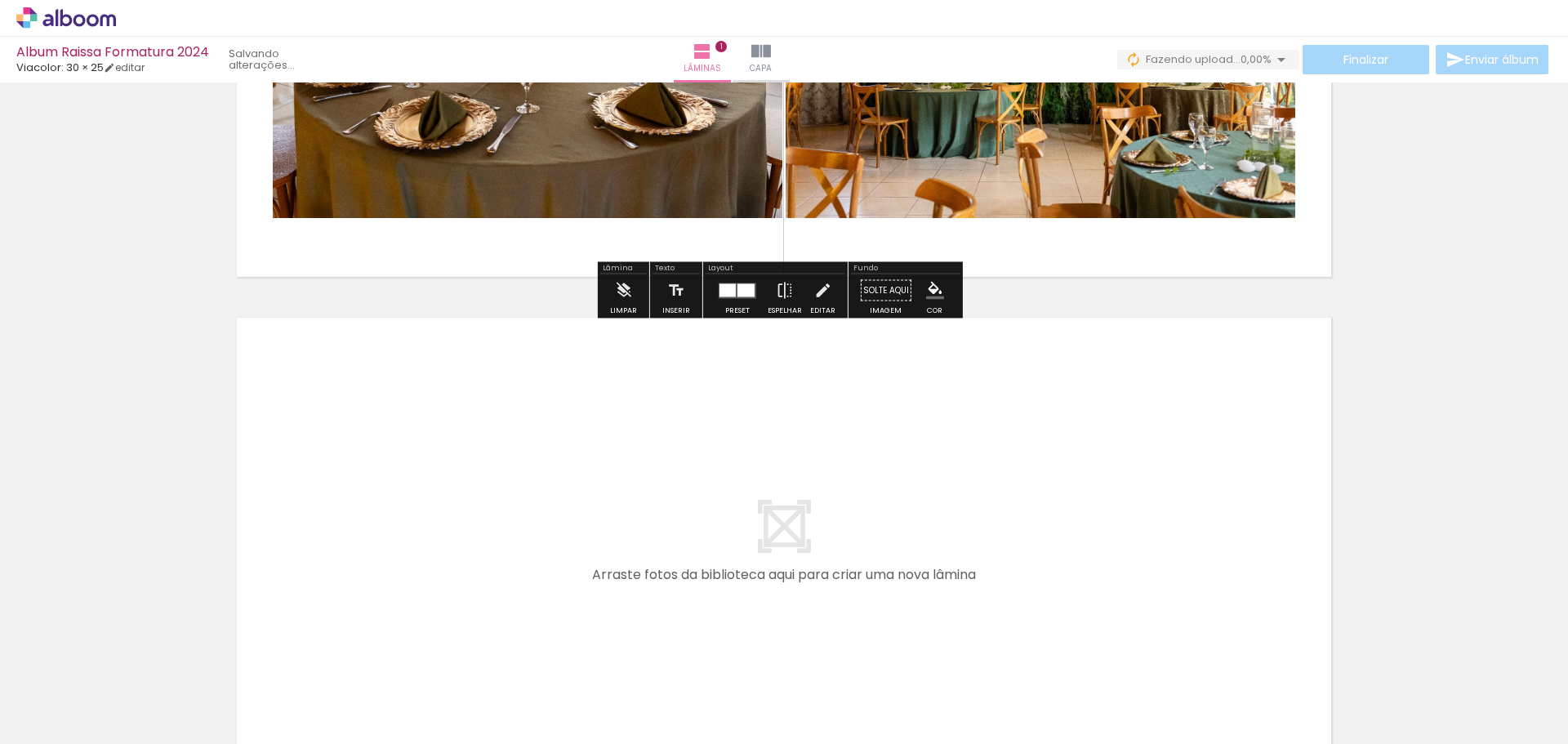
scroll to position [327, 0]
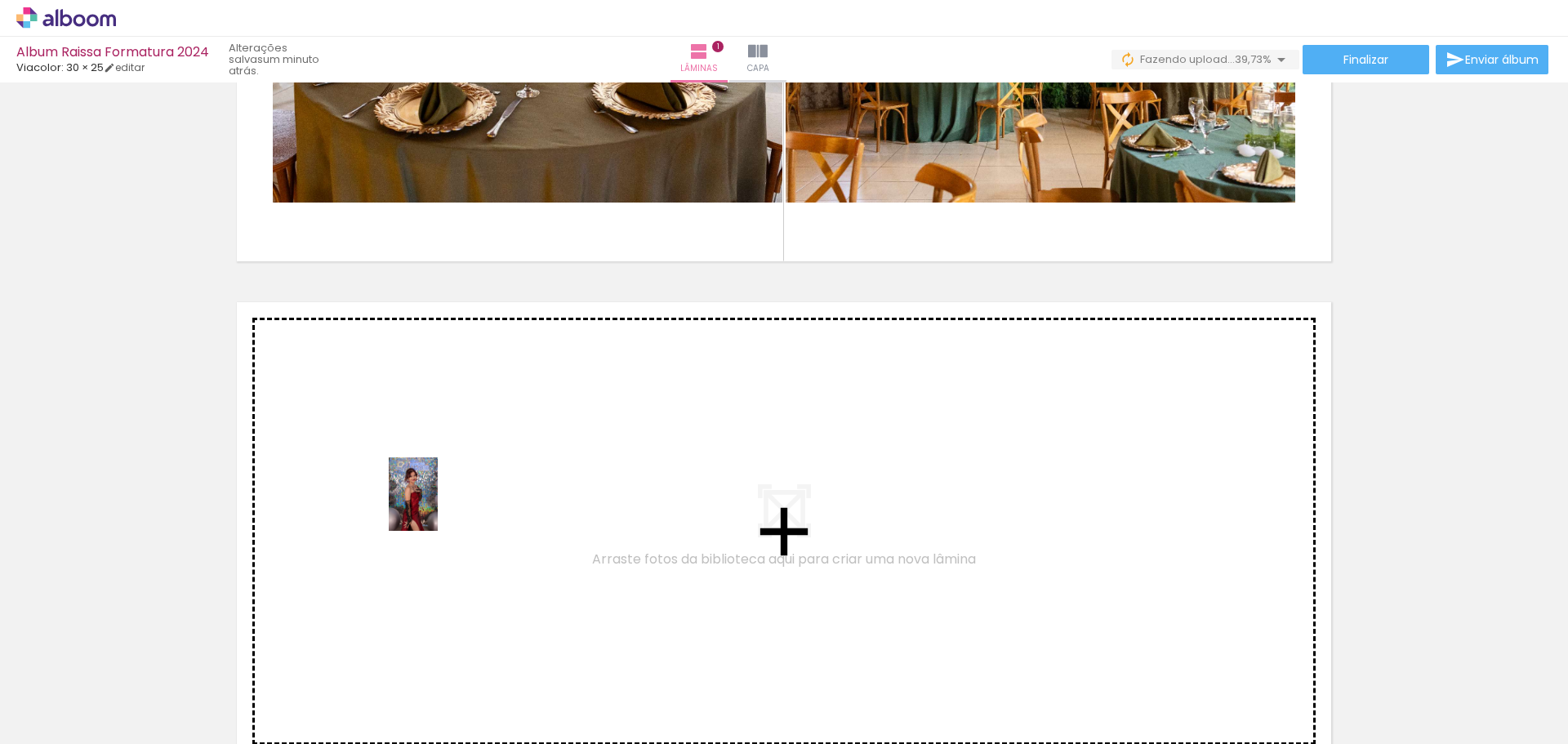
drag, startPoint x: 448, startPoint y: 657, endPoint x: 437, endPoint y: 506, distance: 151.4
click at [437, 506] on quentale-workspace at bounding box center [784, 372] width 1568 height 744
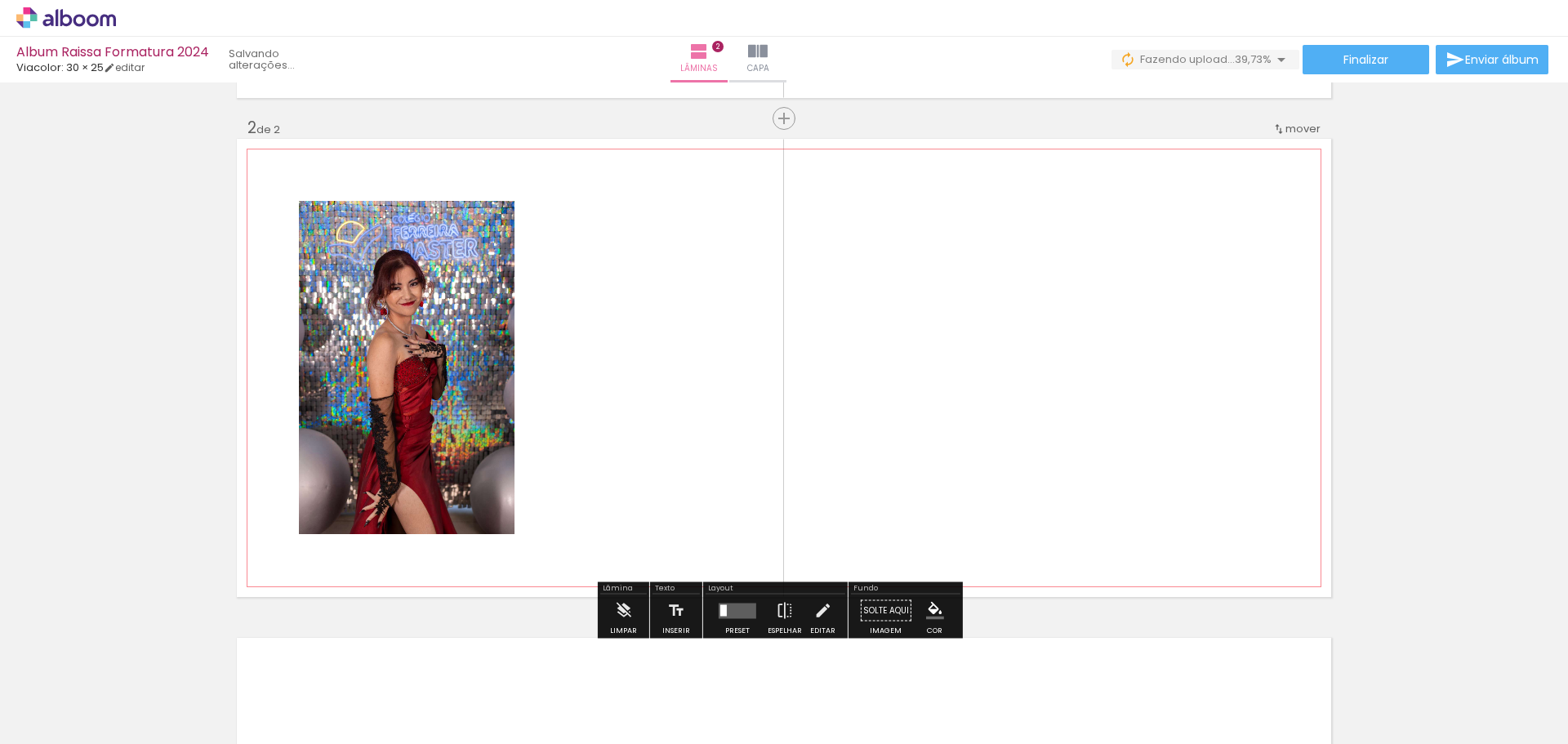
scroll to position [496, 0]
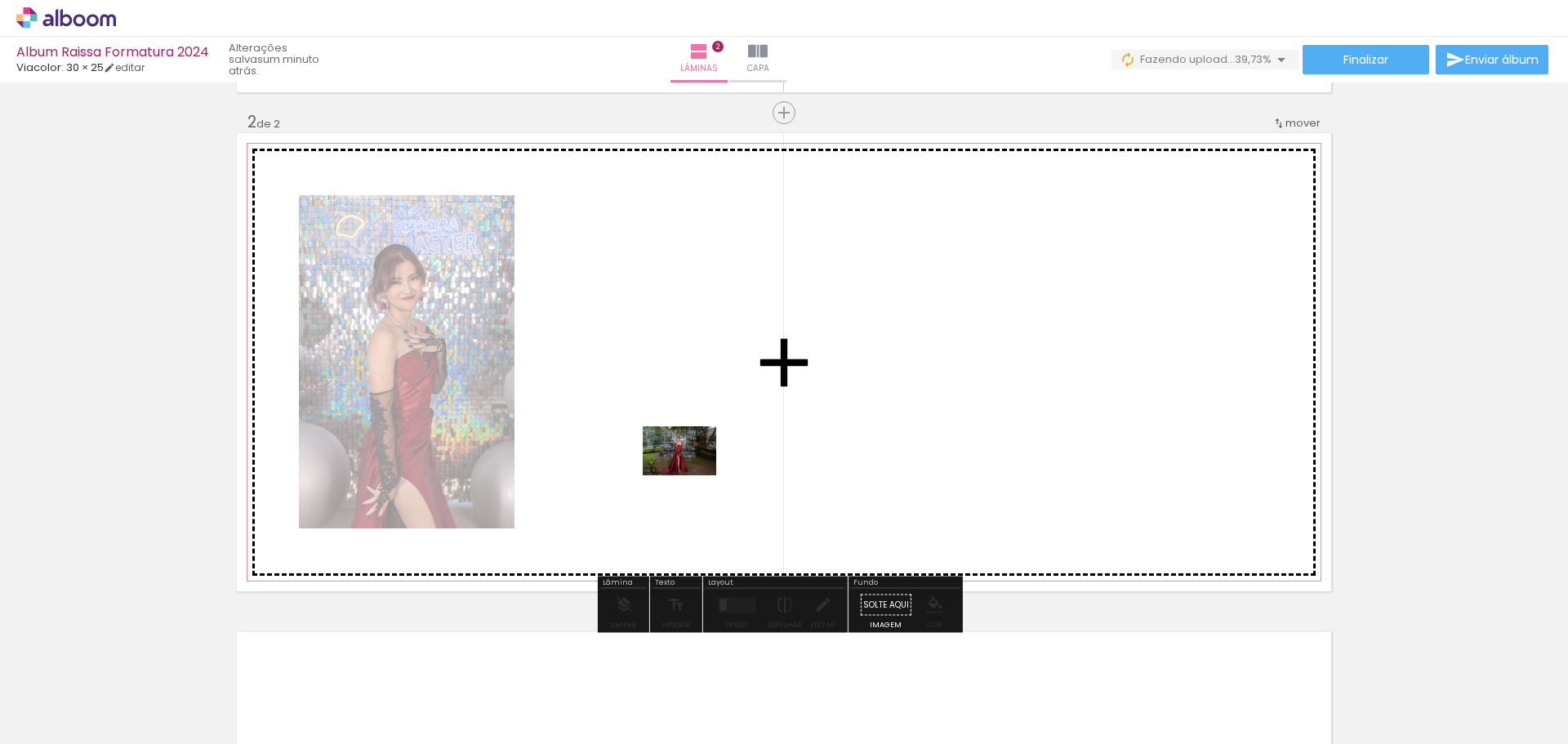
drag, startPoint x: 893, startPoint y: 702, endPoint x: 691, endPoint y: 476, distance: 303.1
click at [691, 476] on quentale-workspace at bounding box center [784, 372] width 1568 height 744
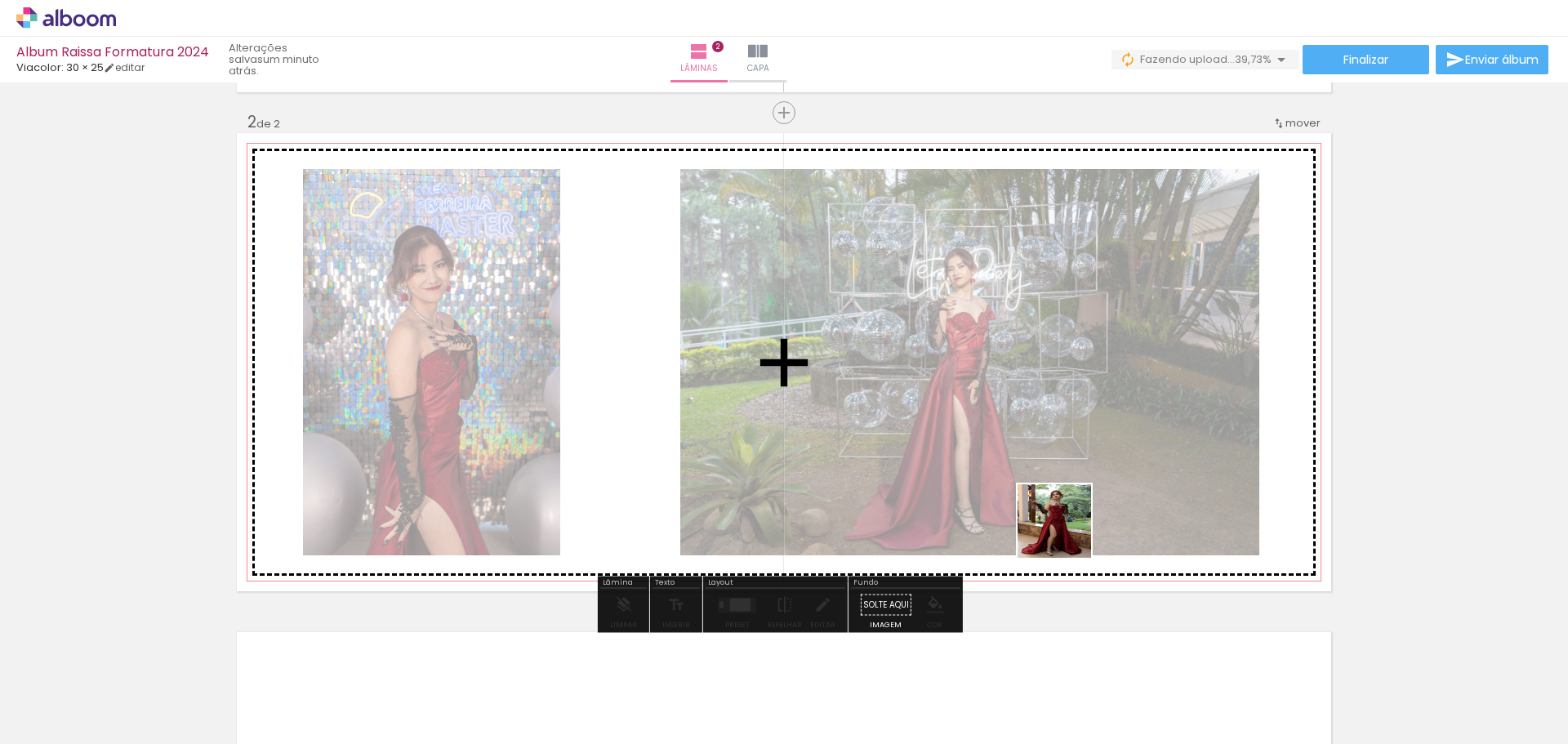
drag, startPoint x: 1173, startPoint y: 699, endPoint x: 1042, endPoint y: 507, distance: 232.4
click at [1060, 527] on quentale-workspace at bounding box center [784, 372] width 1568 height 744
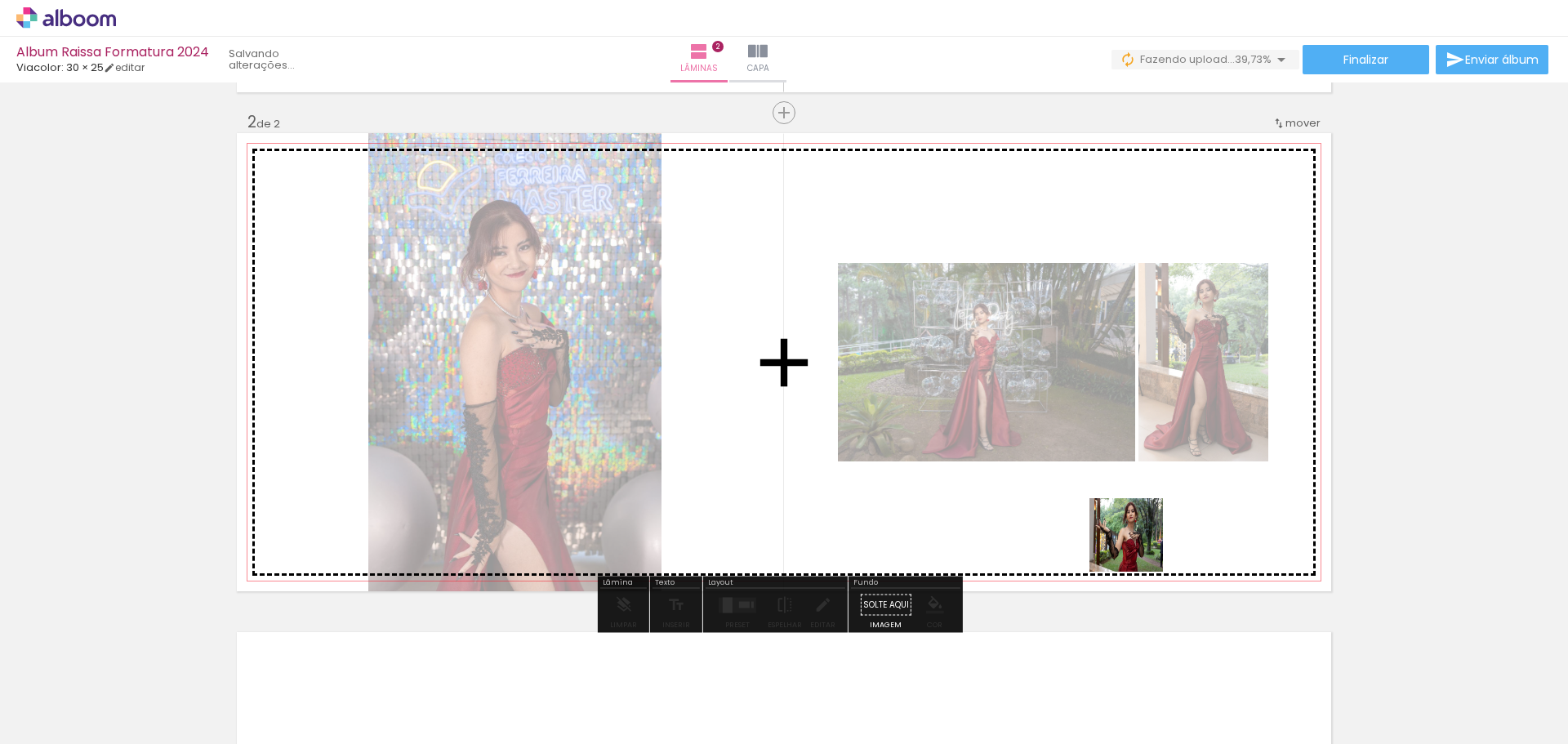
drag, startPoint x: 1138, startPoint y: 547, endPoint x: 1118, endPoint y: 527, distance: 28.3
click at [1071, 485] on quentale-workspace at bounding box center [784, 372] width 1568 height 744
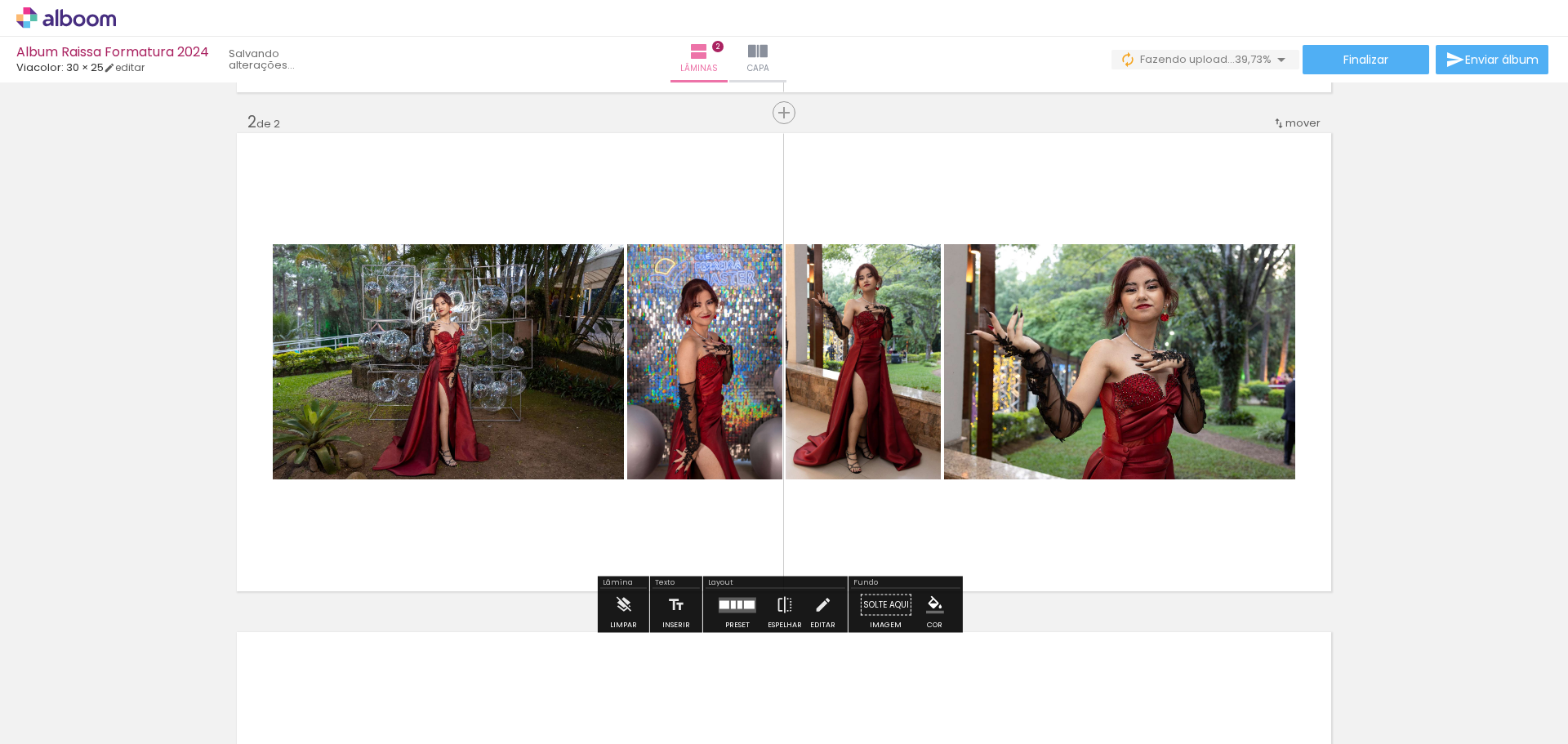
drag, startPoint x: 1361, startPoint y: 703, endPoint x: 1042, endPoint y: 452, distance: 405.9
click at [1045, 452] on quentale-workspace at bounding box center [784, 372] width 1568 height 744
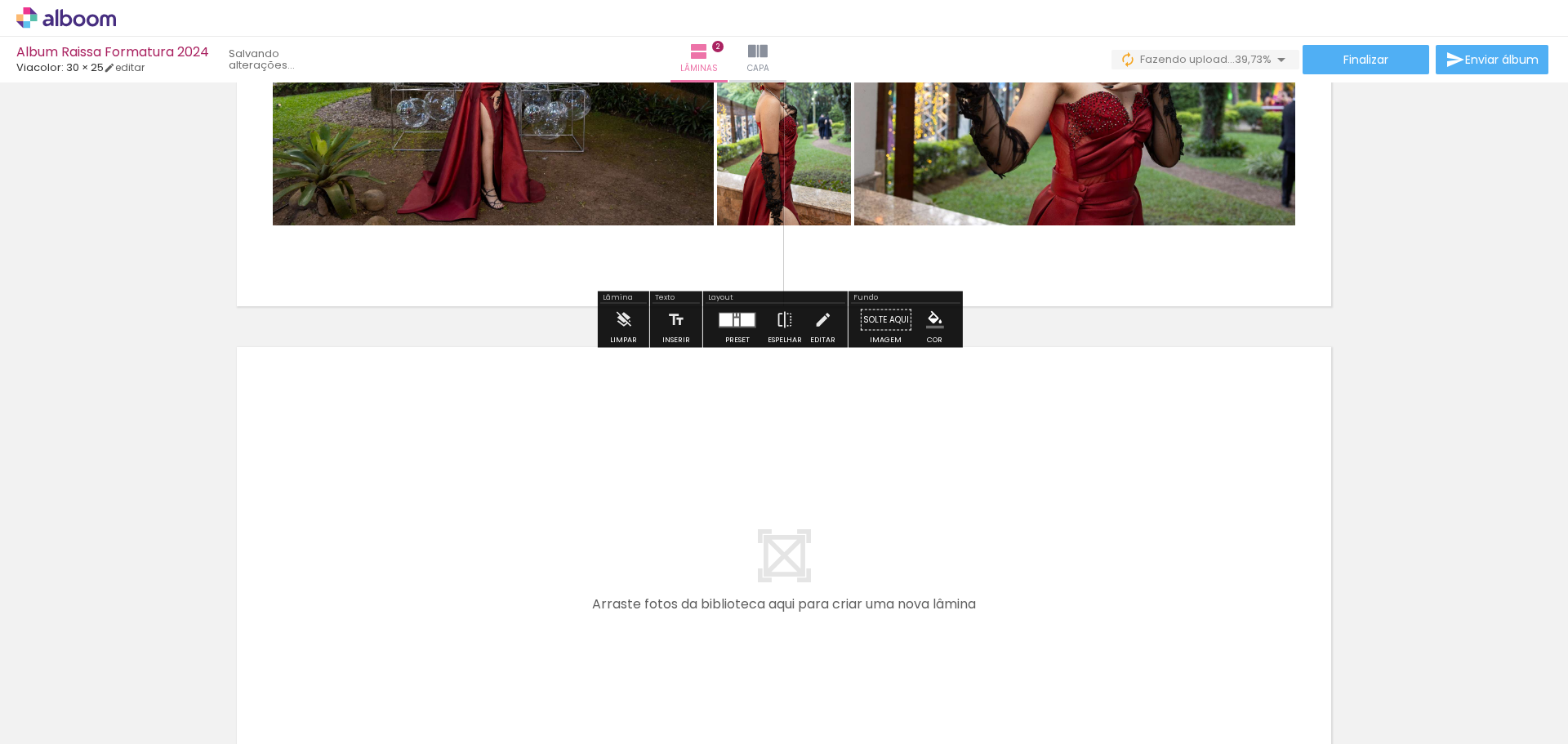
scroll to position [904, 0]
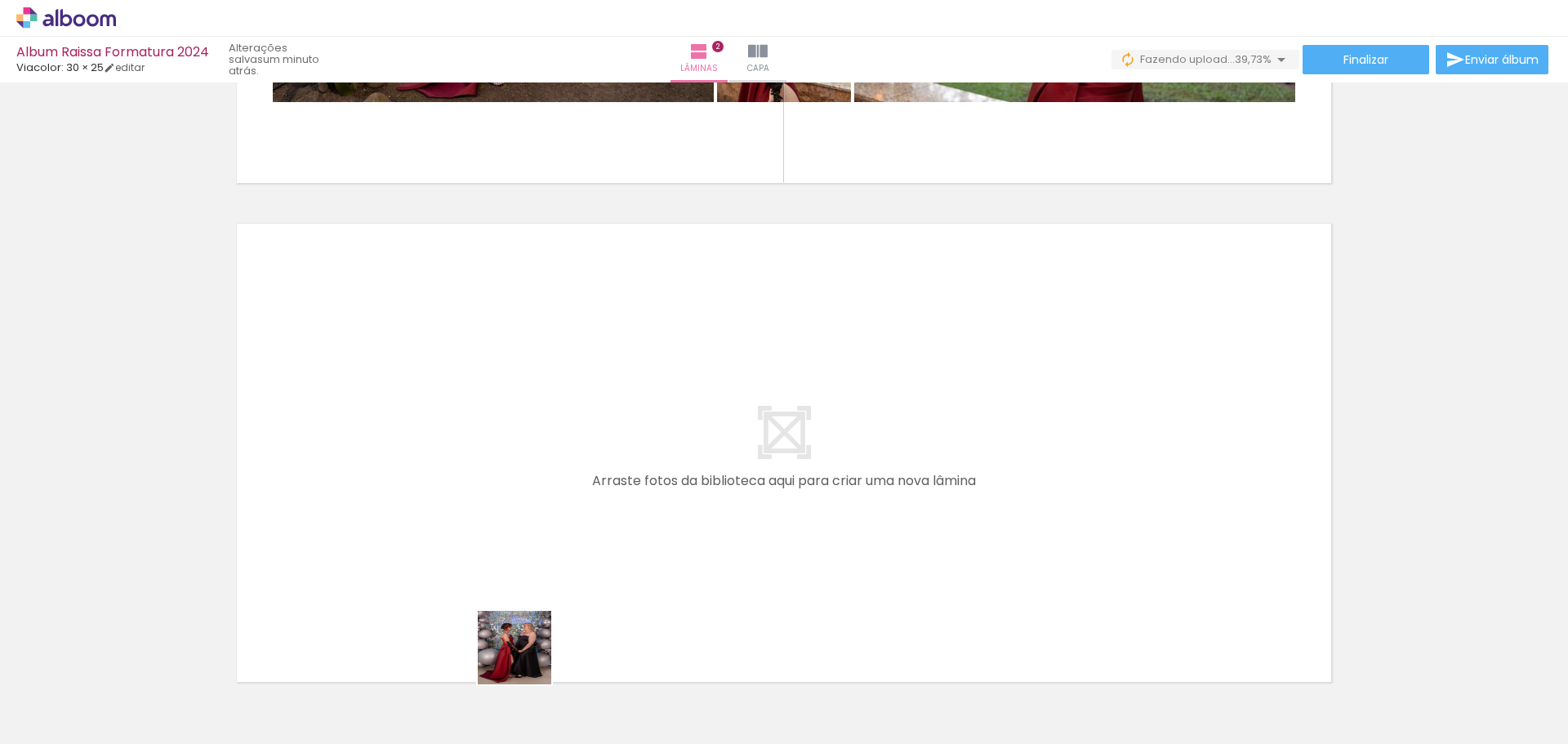
drag, startPoint x: 531, startPoint y: 685, endPoint x: 477, endPoint y: 434, distance: 256.7
click at [477, 434] on quentale-workspace at bounding box center [784, 372] width 1568 height 744
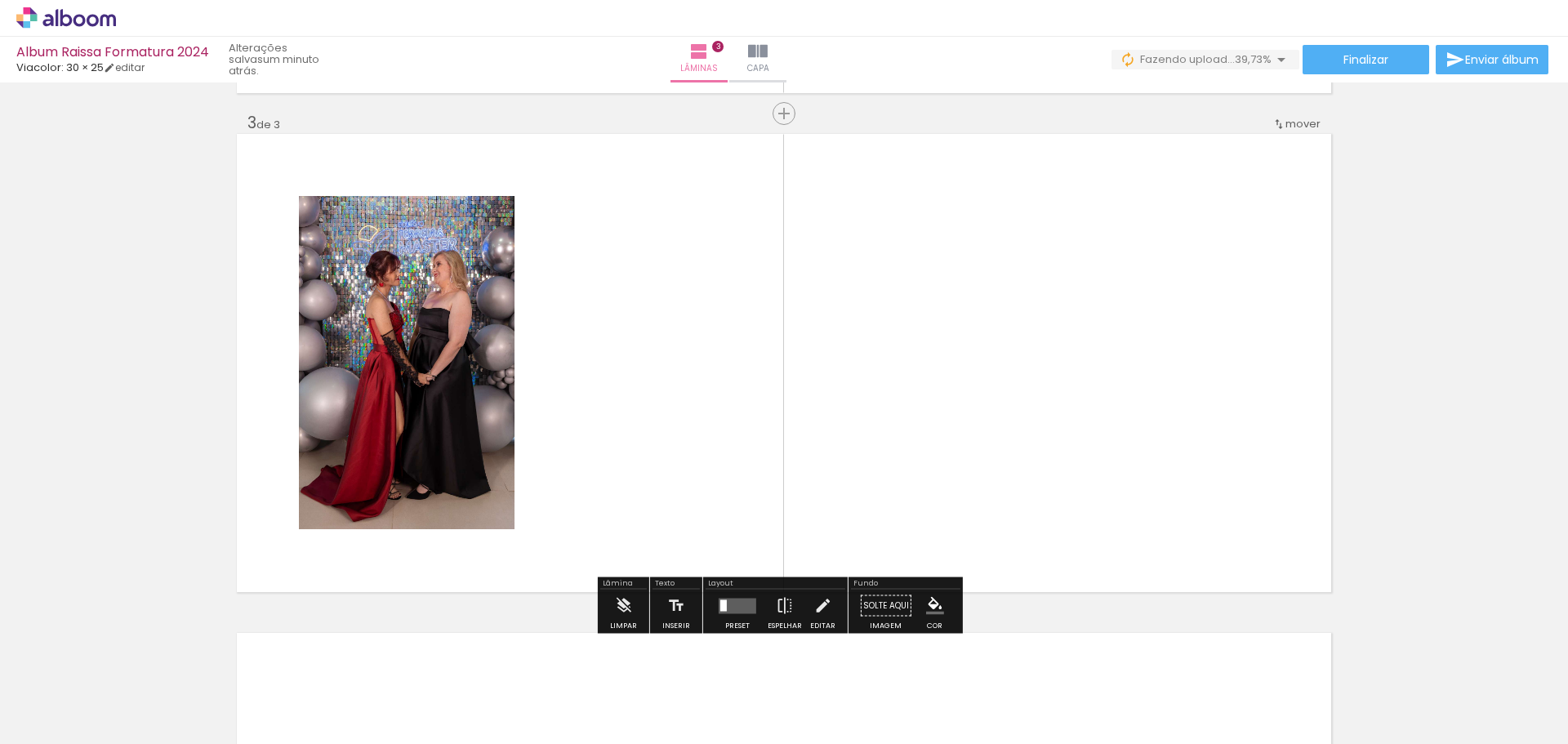
scroll to position [995, 0]
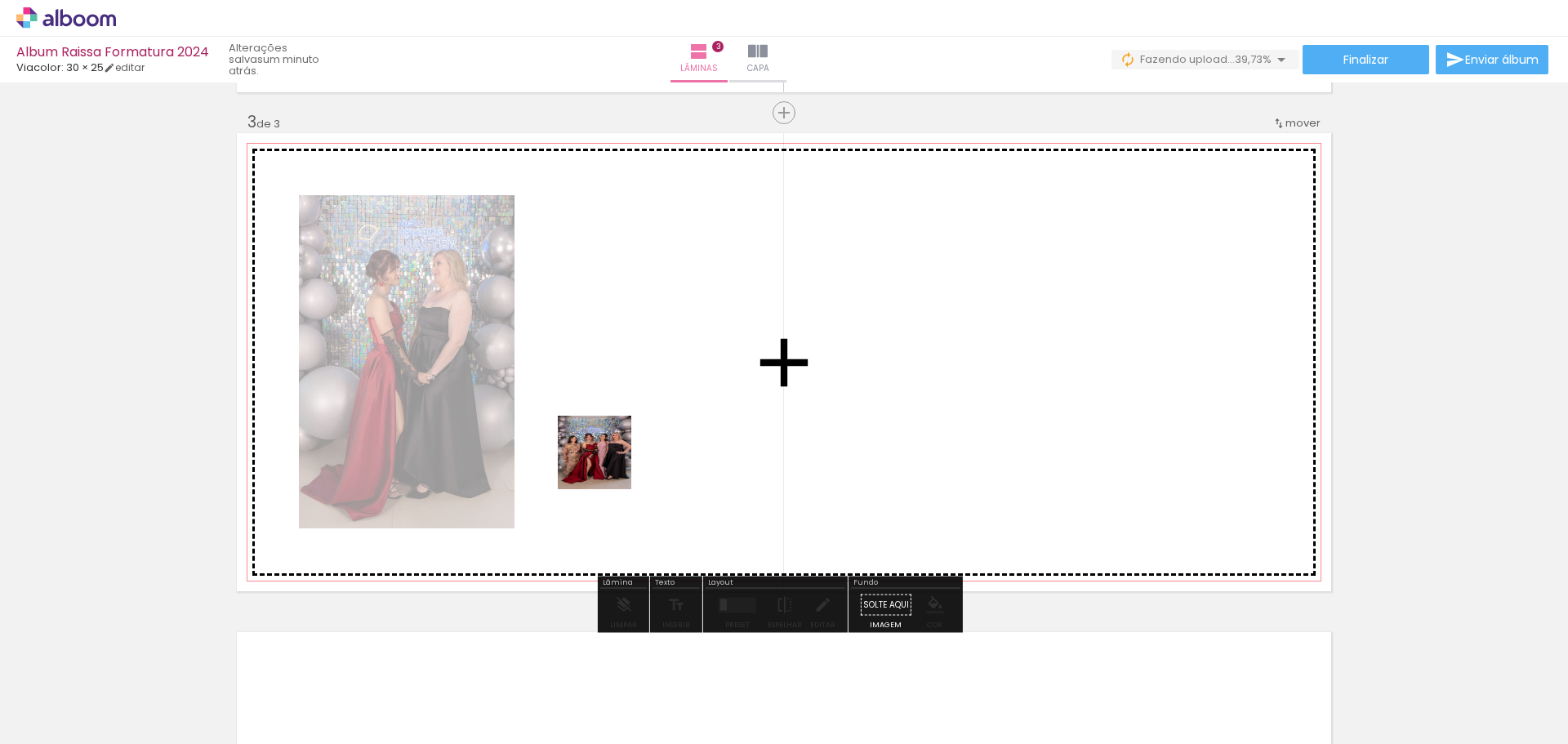
drag, startPoint x: 635, startPoint y: 679, endPoint x: 632, endPoint y: 540, distance: 139.0
click at [606, 461] on quentale-workspace at bounding box center [784, 372] width 1568 height 744
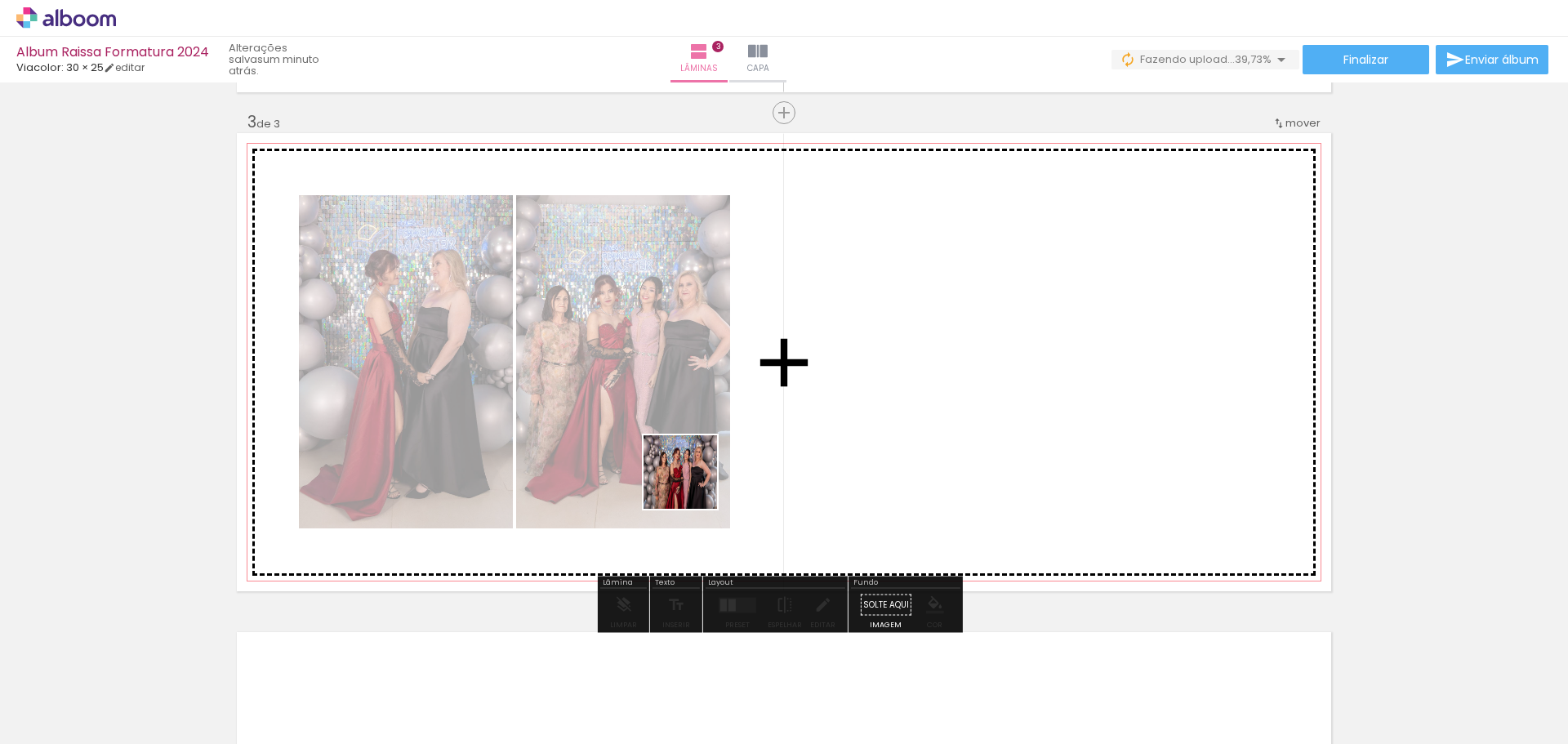
drag, startPoint x: 730, startPoint y: 685, endPoint x: 691, endPoint y: 435, distance: 253.0
click at [689, 417] on quentale-workspace at bounding box center [784, 372] width 1568 height 744
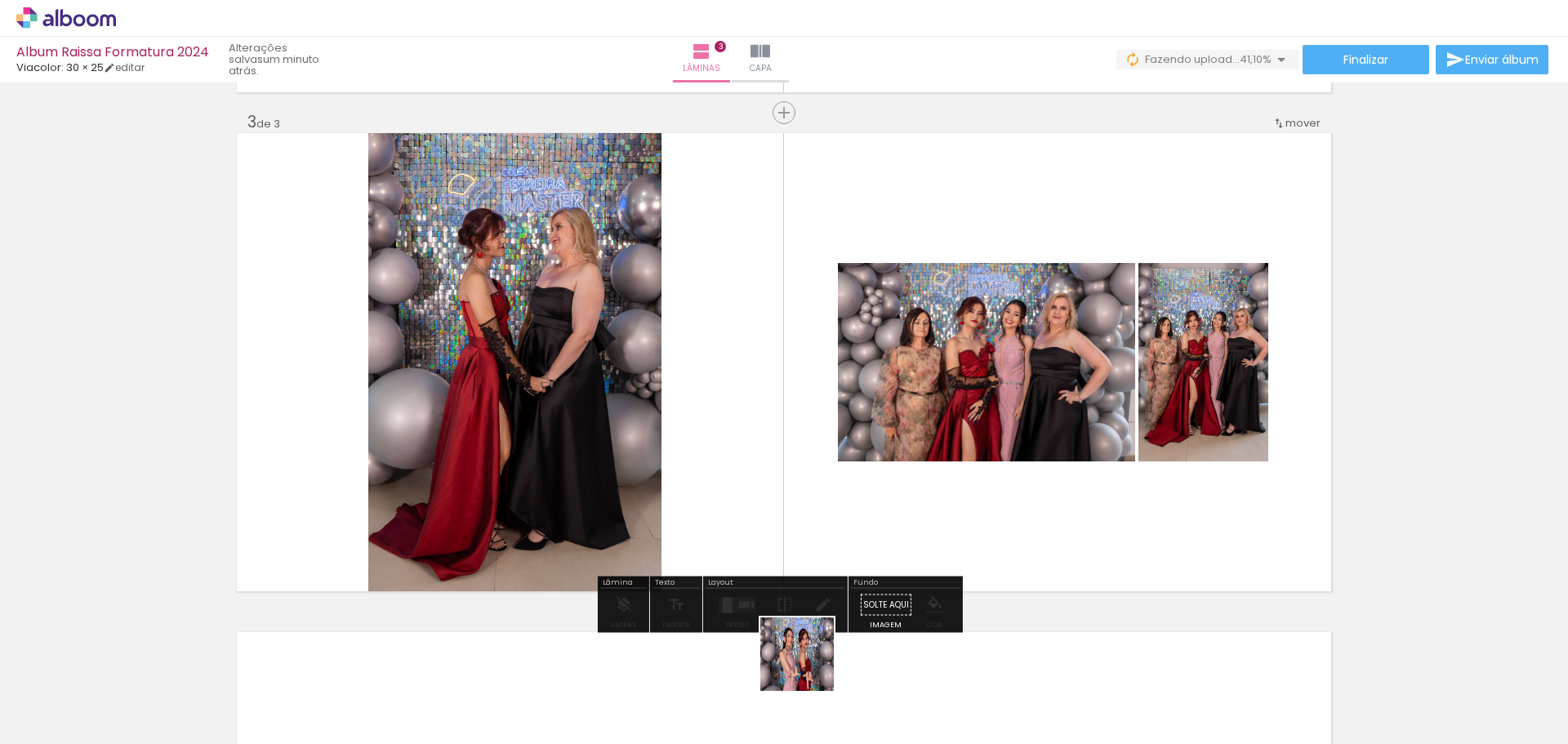
drag, startPoint x: 810, startPoint y: 701, endPoint x: 828, endPoint y: 500, distance: 201.8
click at [826, 504] on quentale-workspace at bounding box center [784, 372] width 1568 height 744
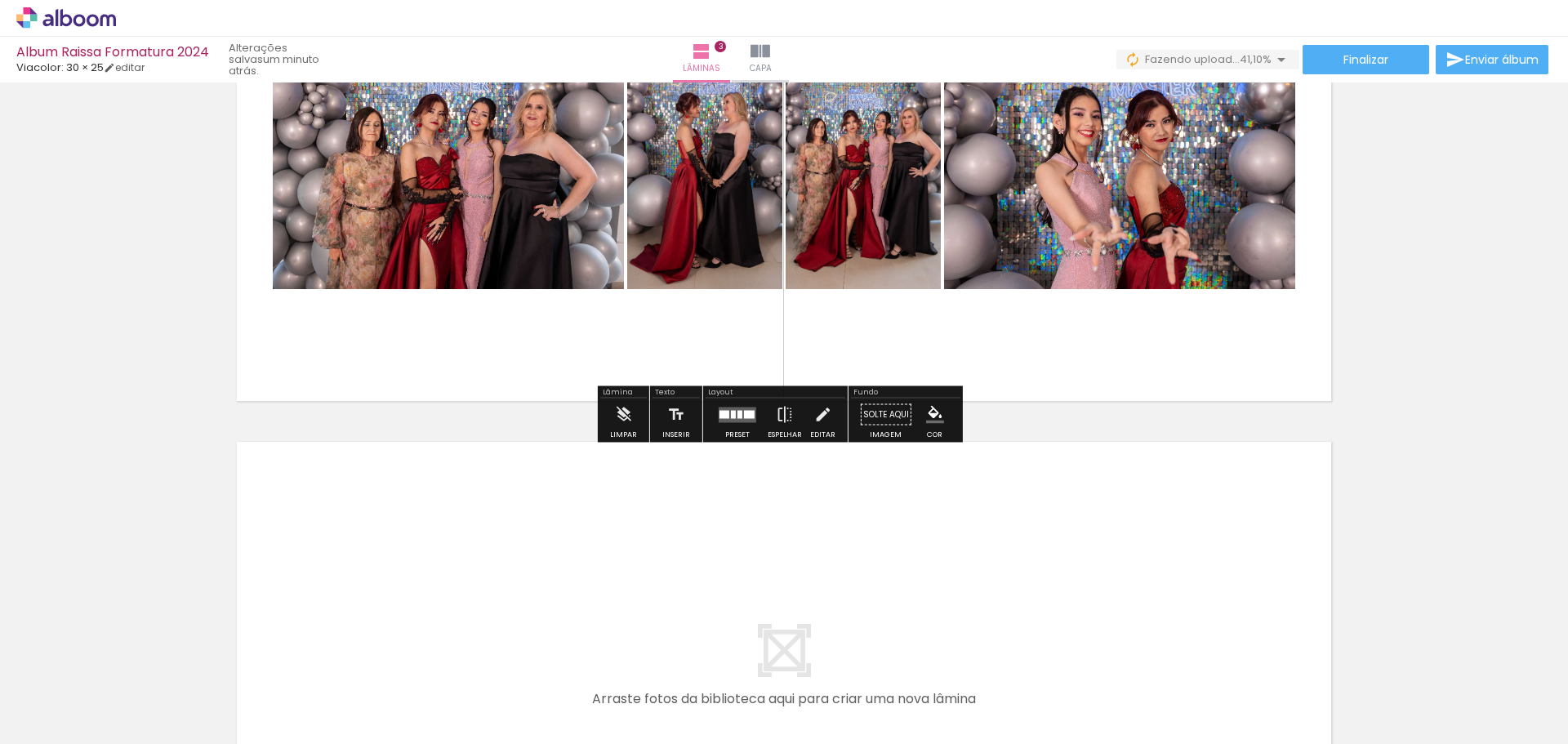
scroll to position [1240, 0]
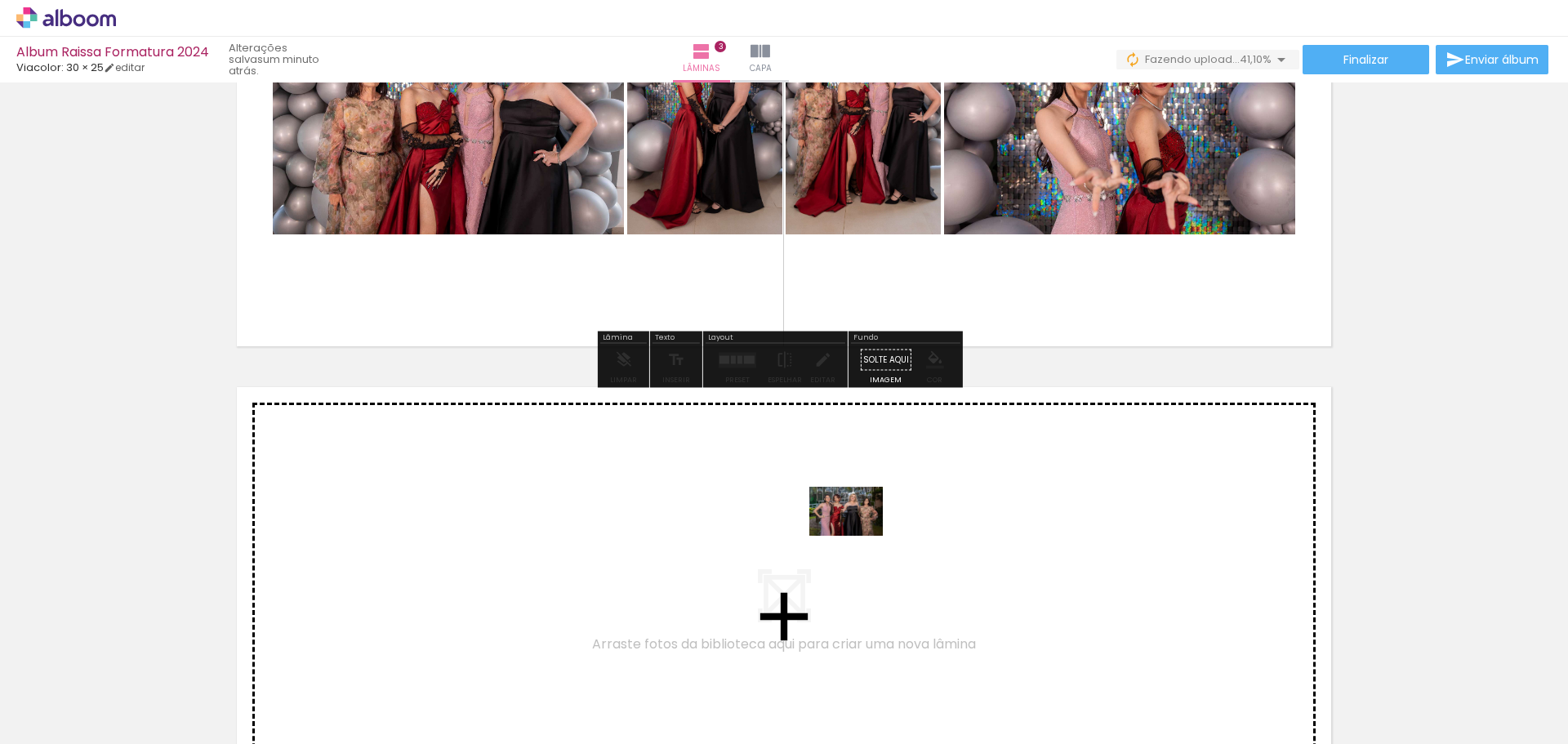
drag, startPoint x: 972, startPoint y: 670, endPoint x: 1015, endPoint y: 657, distance: 44.9
click at [857, 535] on quentale-workspace at bounding box center [784, 372] width 1568 height 744
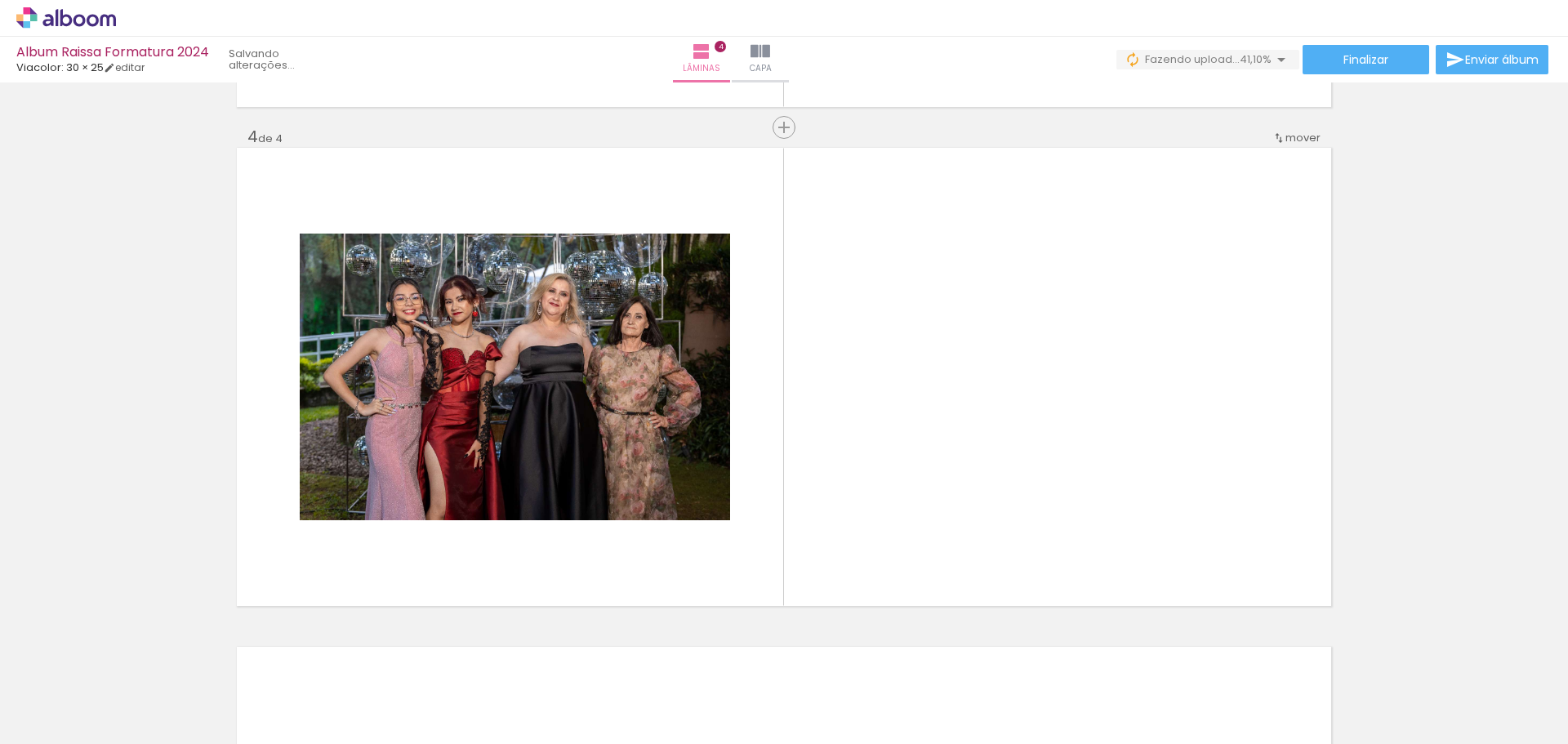
scroll to position [1494, 0]
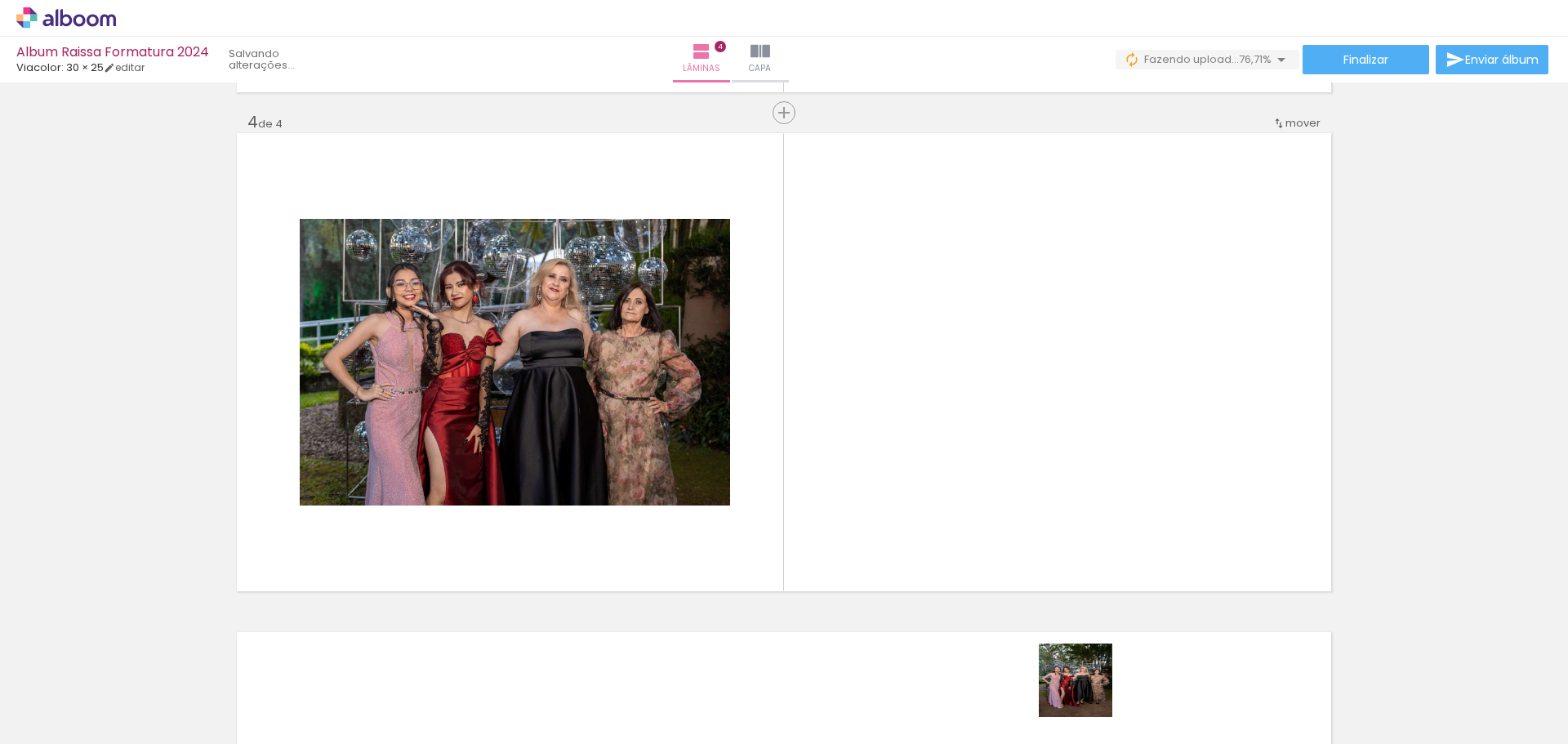
drag, startPoint x: 1091, startPoint y: 701, endPoint x: 995, endPoint y: 494, distance: 228.2
click at [997, 494] on quentale-workspace at bounding box center [784, 372] width 1568 height 744
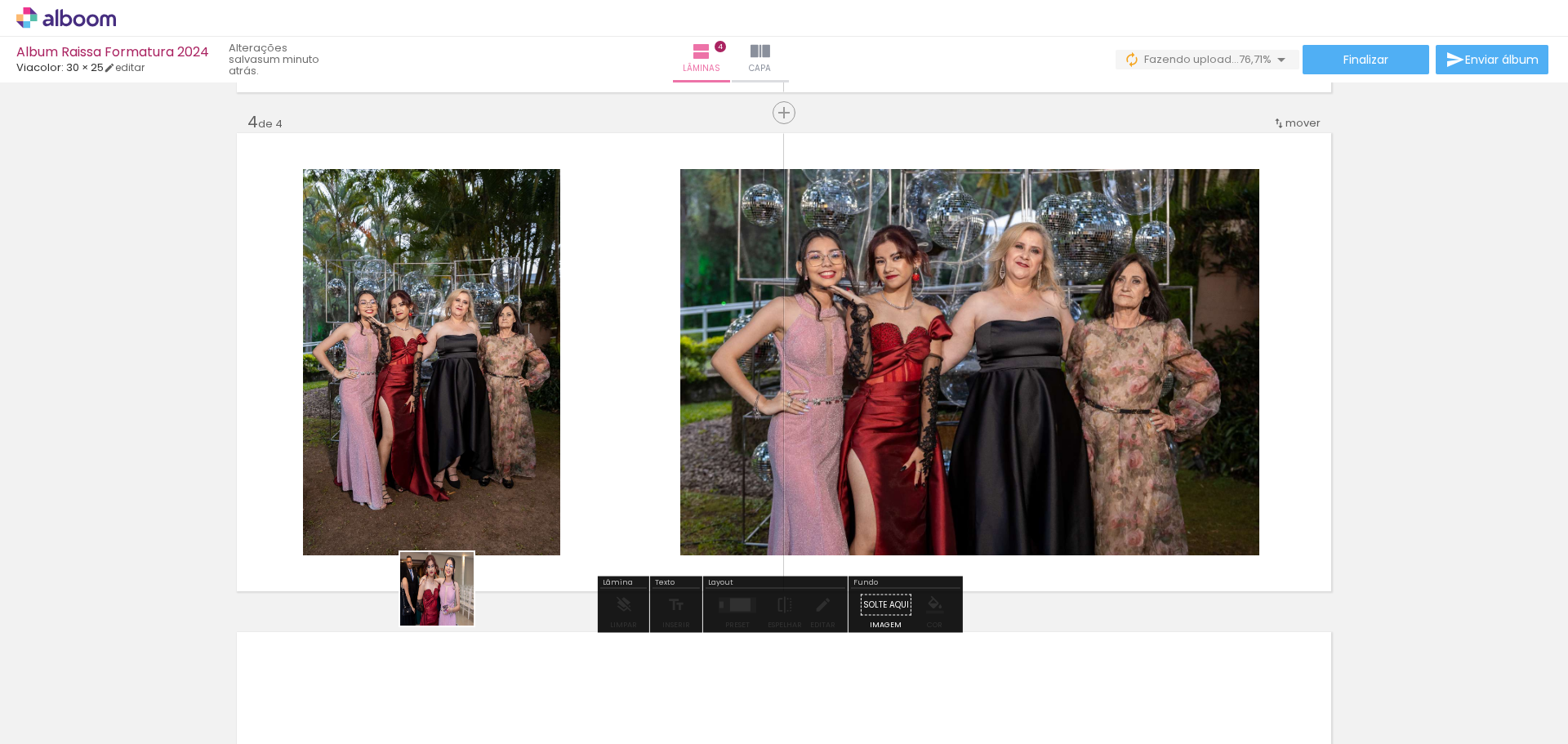
drag, startPoint x: 367, startPoint y: 691, endPoint x: 582, endPoint y: 501, distance: 286.9
click at [582, 501] on quentale-workspace at bounding box center [784, 372] width 1568 height 744
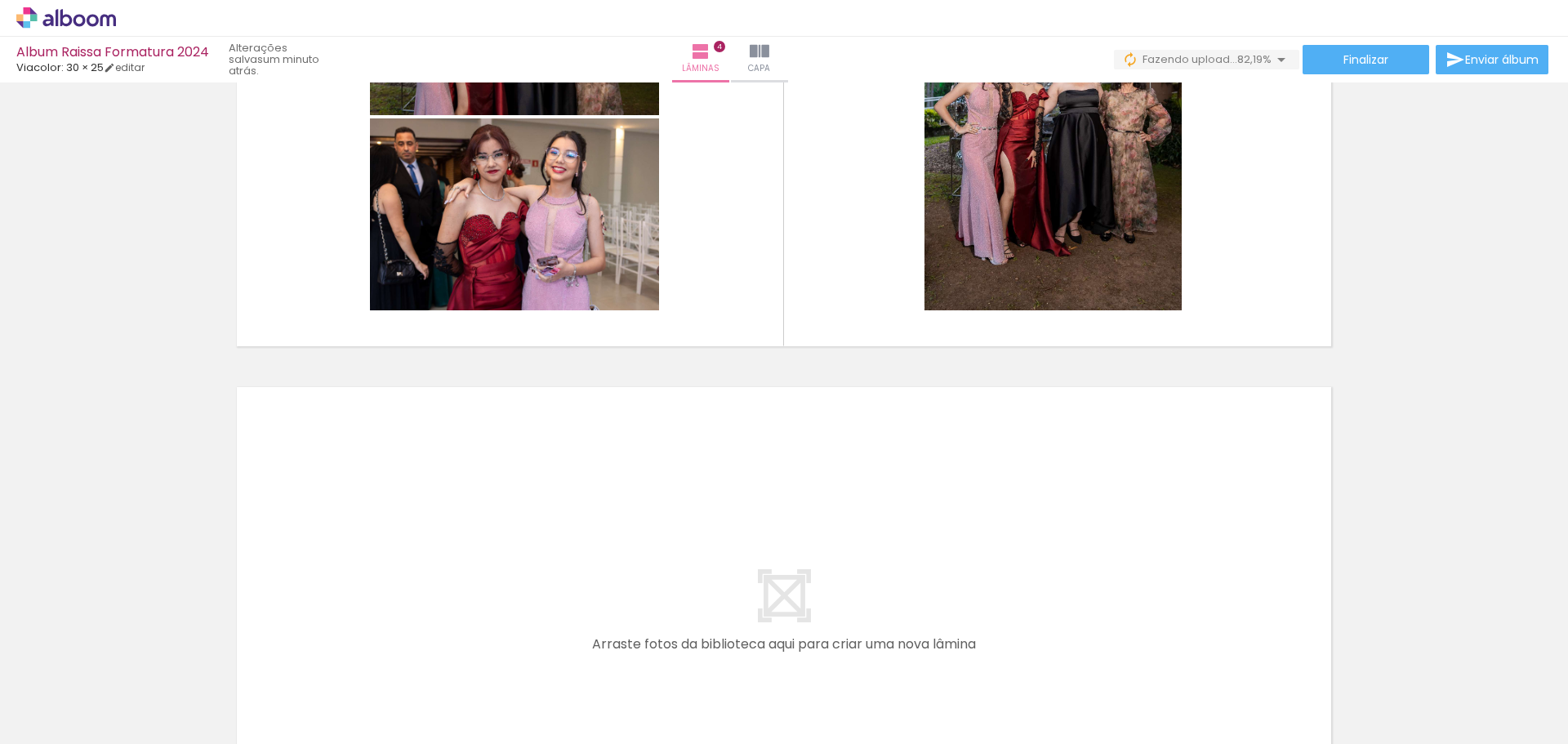
scroll to position [1820, 0]
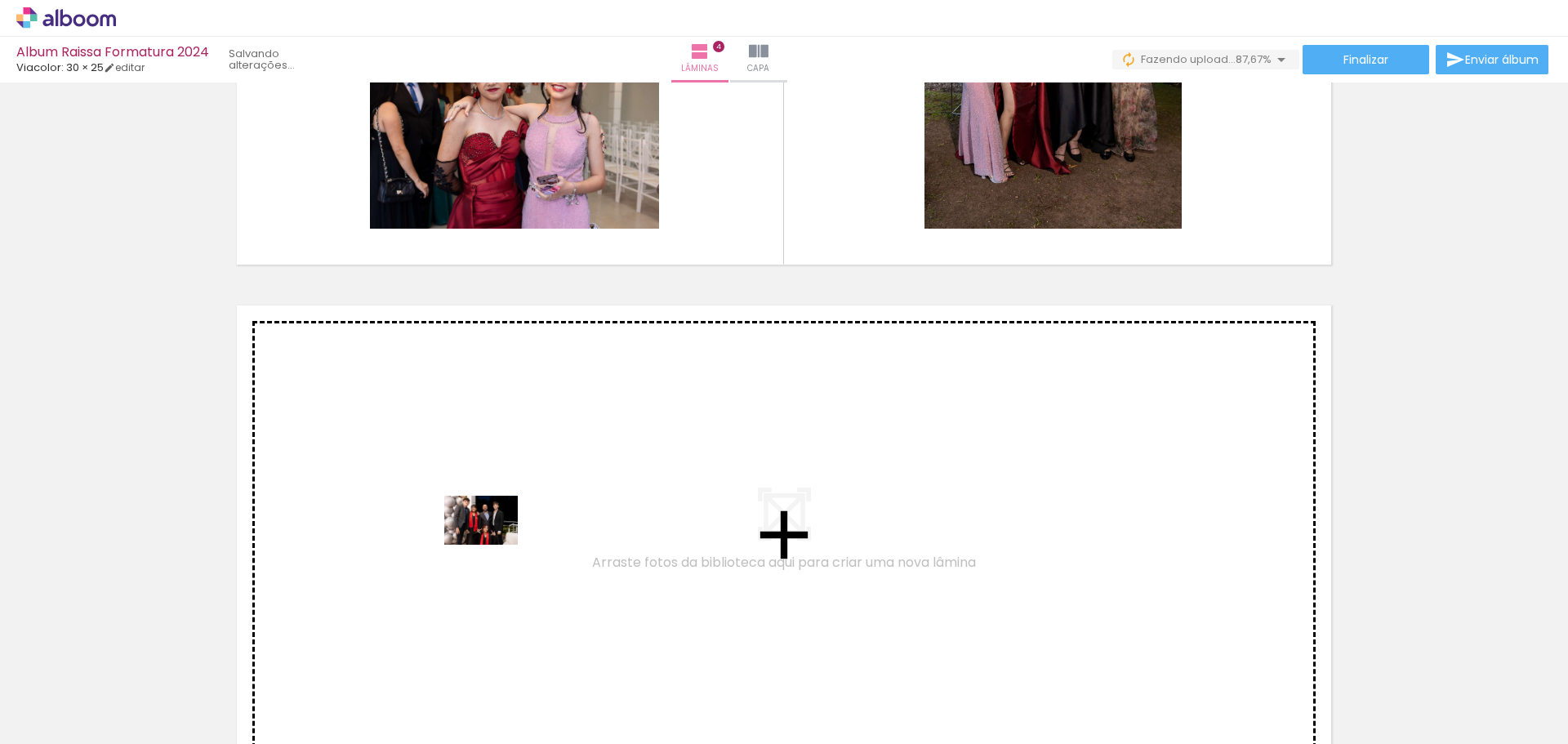
drag, startPoint x: 504, startPoint y: 693, endPoint x: 493, endPoint y: 544, distance: 149.4
click at [493, 544] on quentale-workspace at bounding box center [784, 372] width 1568 height 744
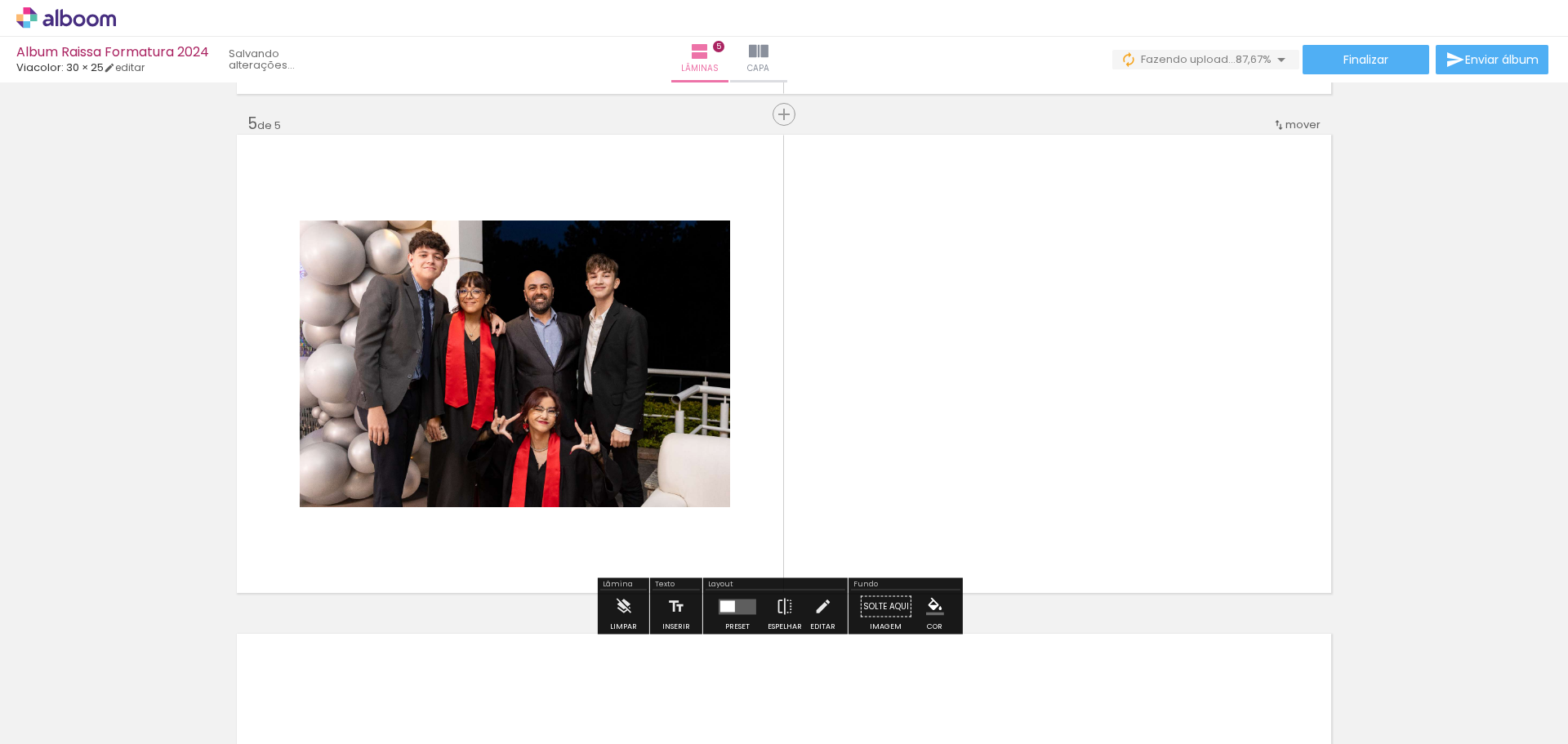
scroll to position [1992, 0]
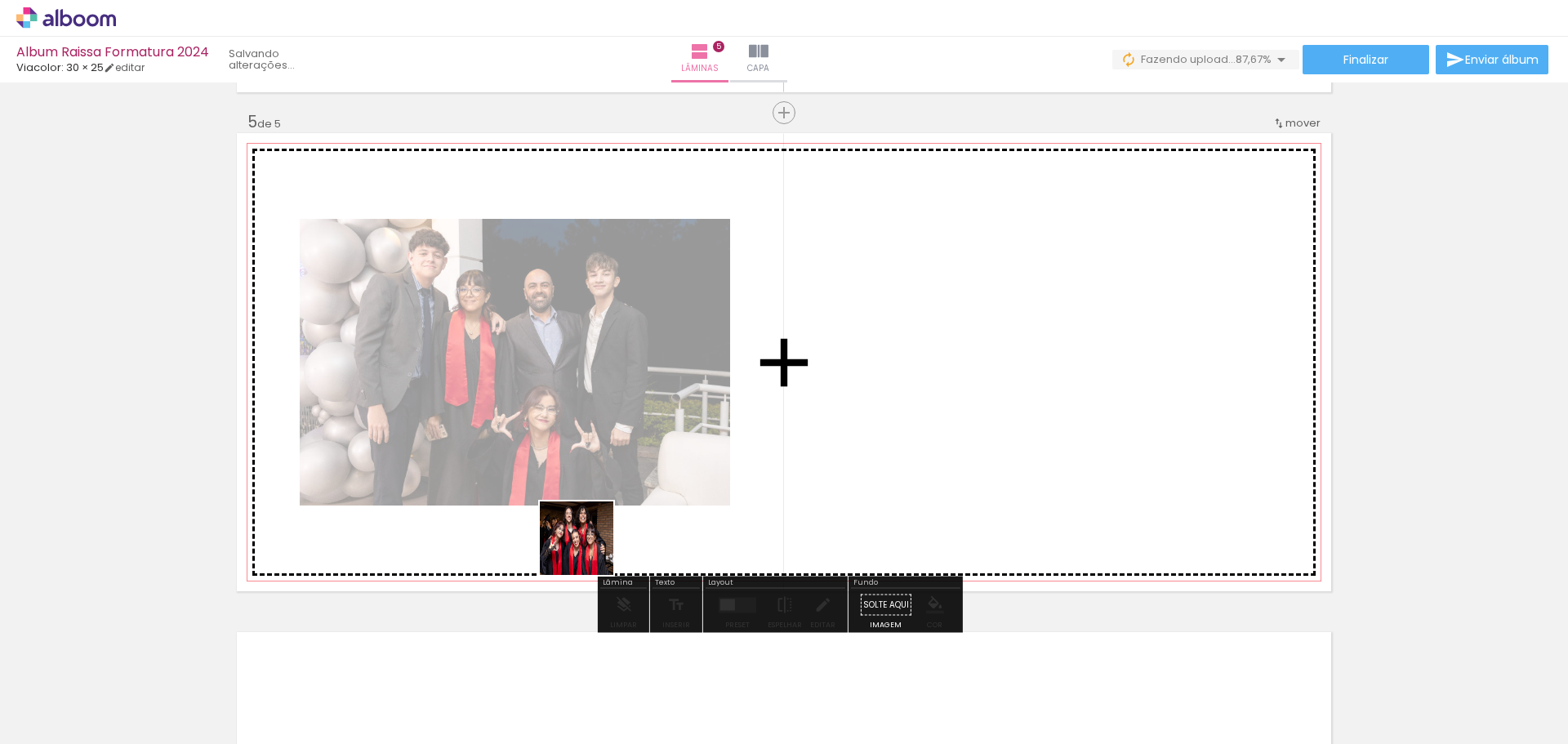
drag, startPoint x: 589, startPoint y: 694, endPoint x: 589, endPoint y: 500, distance: 194.0
click at [589, 496] on quentale-workspace at bounding box center [784, 372] width 1568 height 744
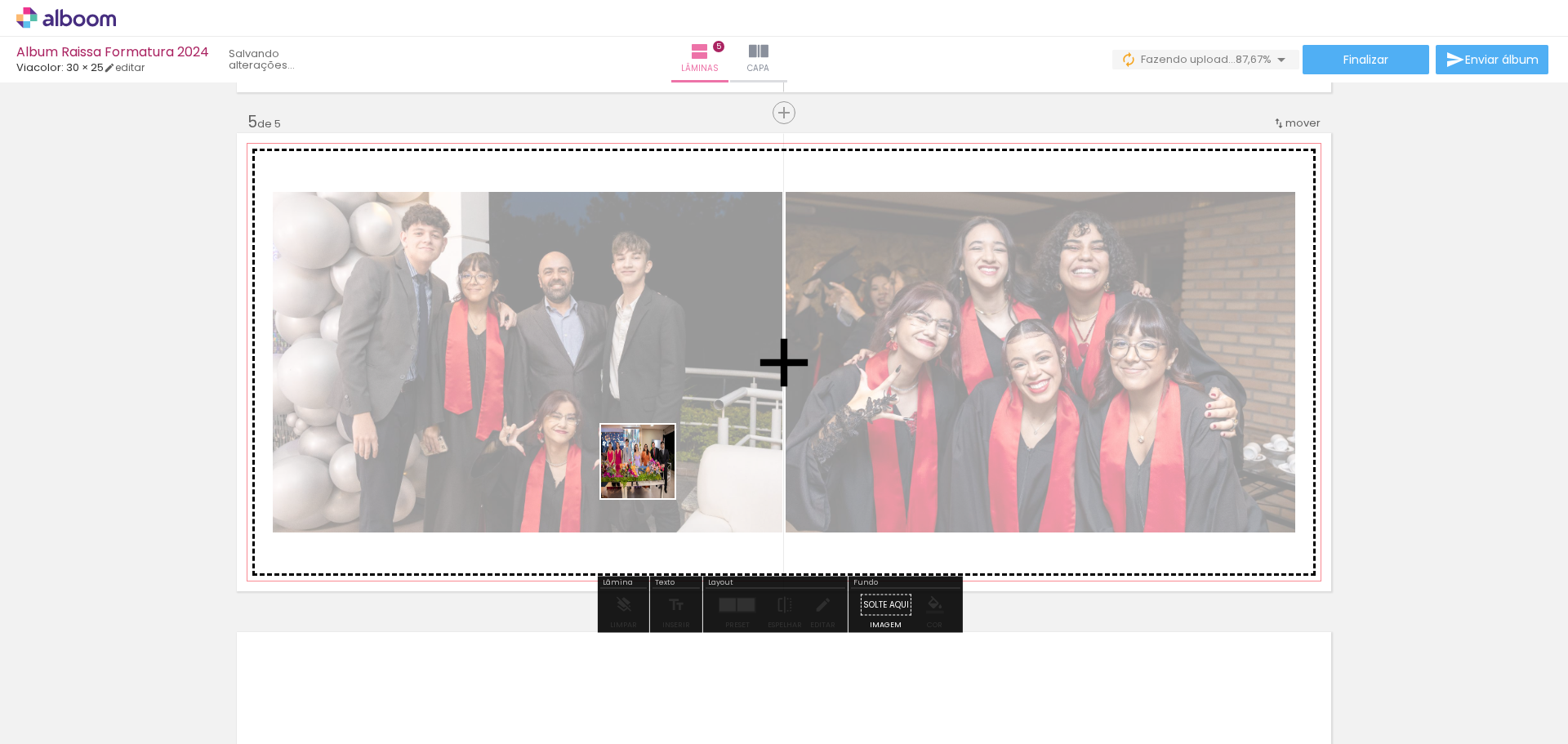
drag, startPoint x: 670, startPoint y: 685, endPoint x: 649, endPoint y: 459, distance: 227.0
click at [649, 459] on quentale-workspace at bounding box center [784, 372] width 1568 height 744
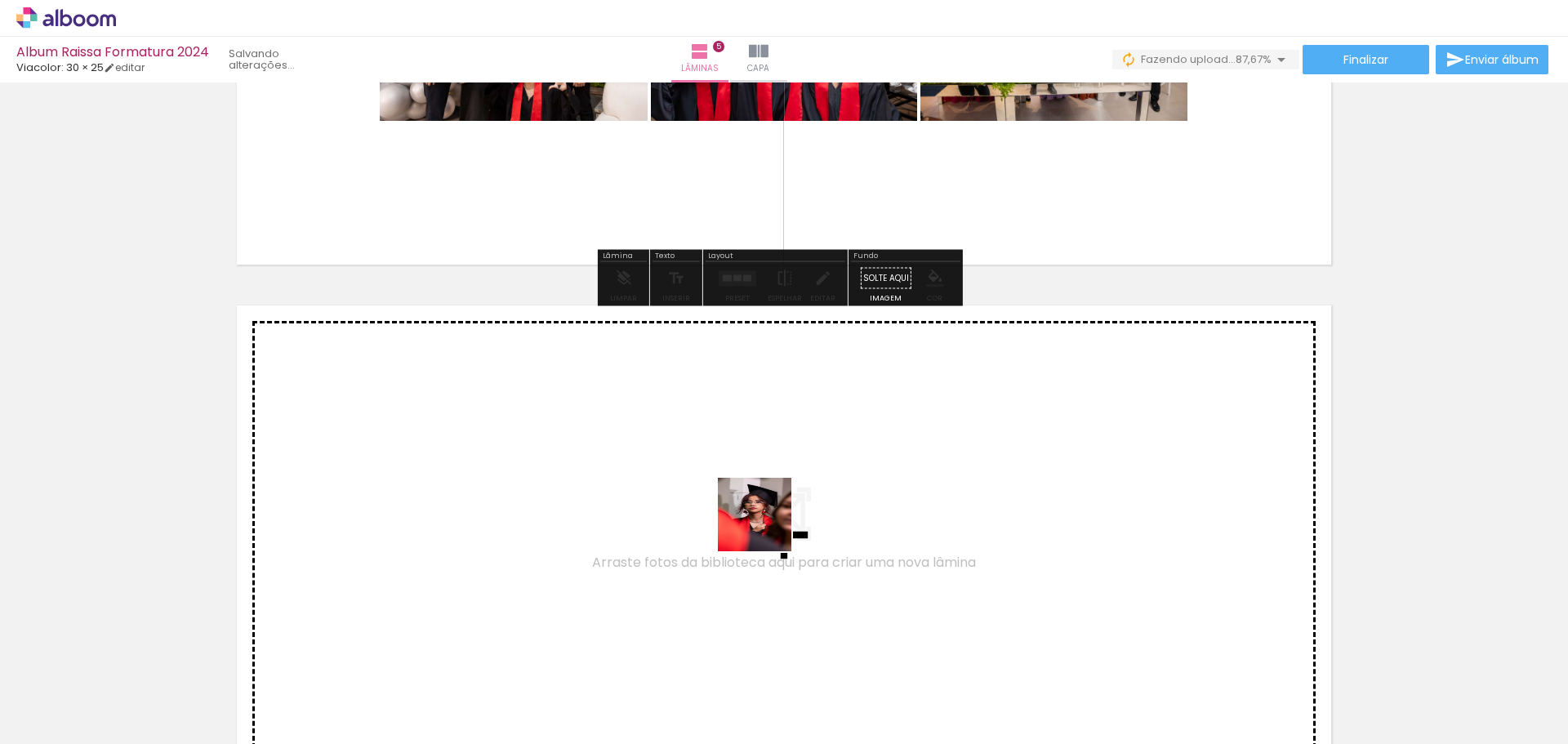
drag, startPoint x: 823, startPoint y: 594, endPoint x: 758, endPoint y: 516, distance: 101.5
click at [758, 516] on quentale-workspace at bounding box center [784, 372] width 1568 height 744
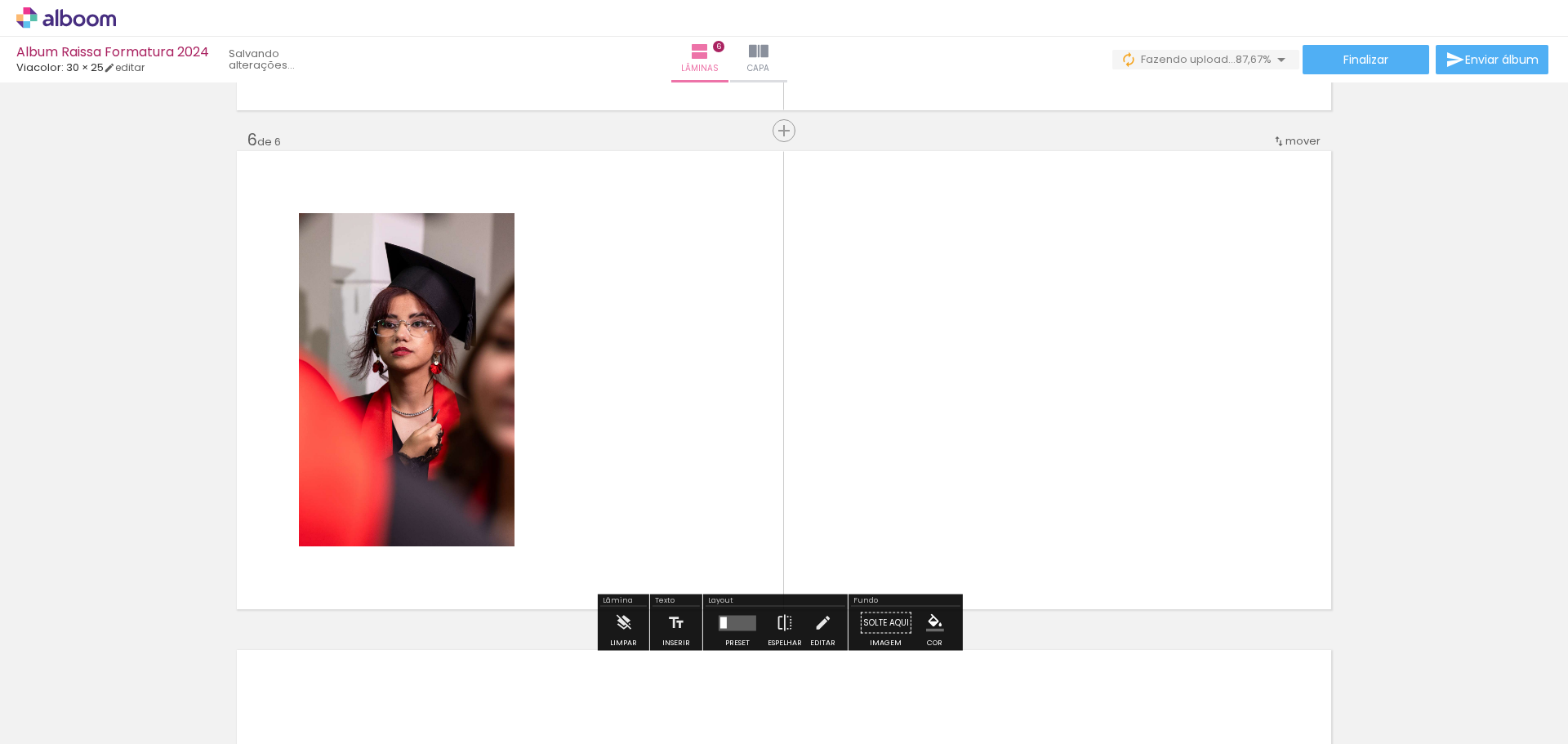
scroll to position [2492, 0]
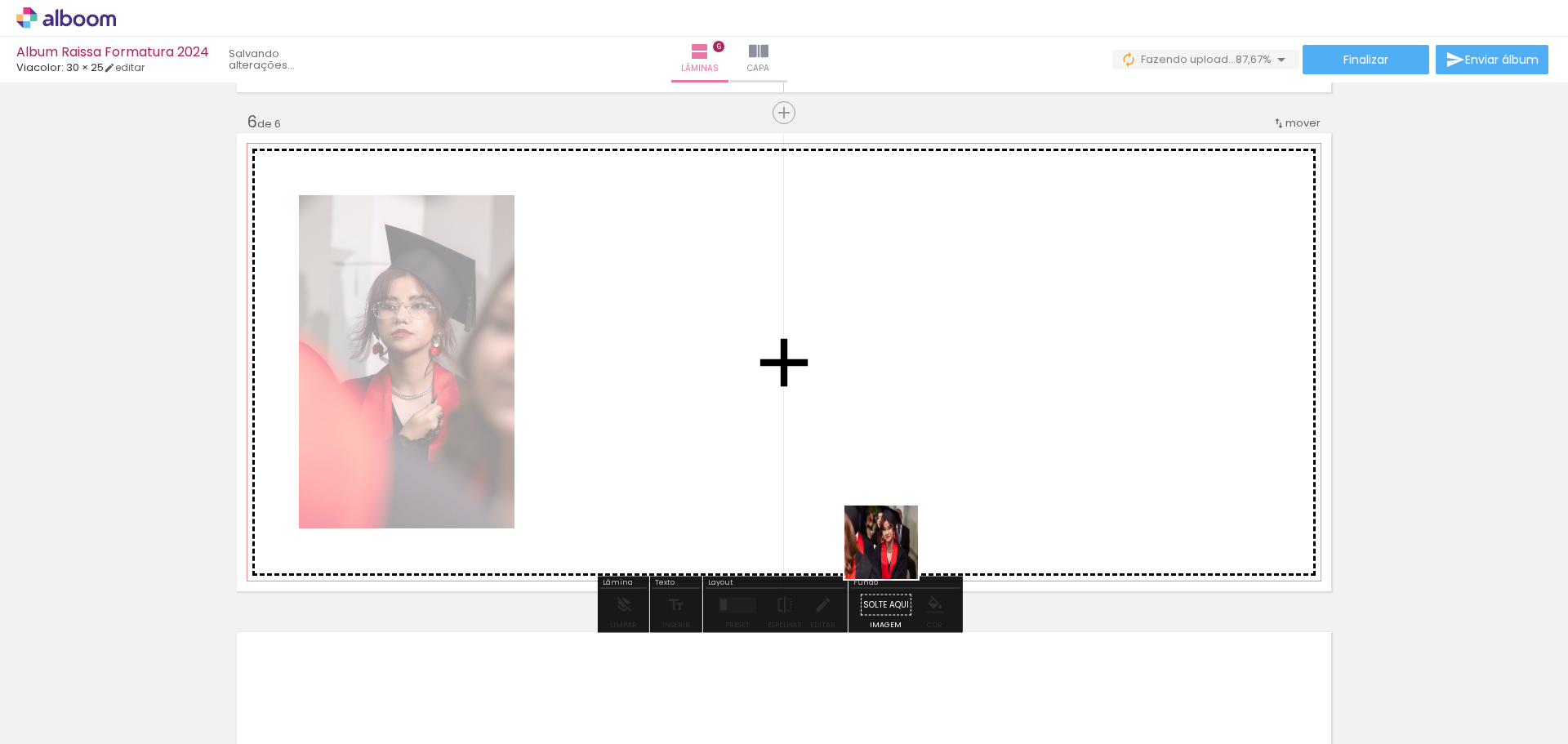
drag, startPoint x: 917, startPoint y: 596, endPoint x: 856, endPoint y: 483, distance: 128.4
click at [856, 483] on quentale-workspace at bounding box center [784, 372] width 1568 height 744
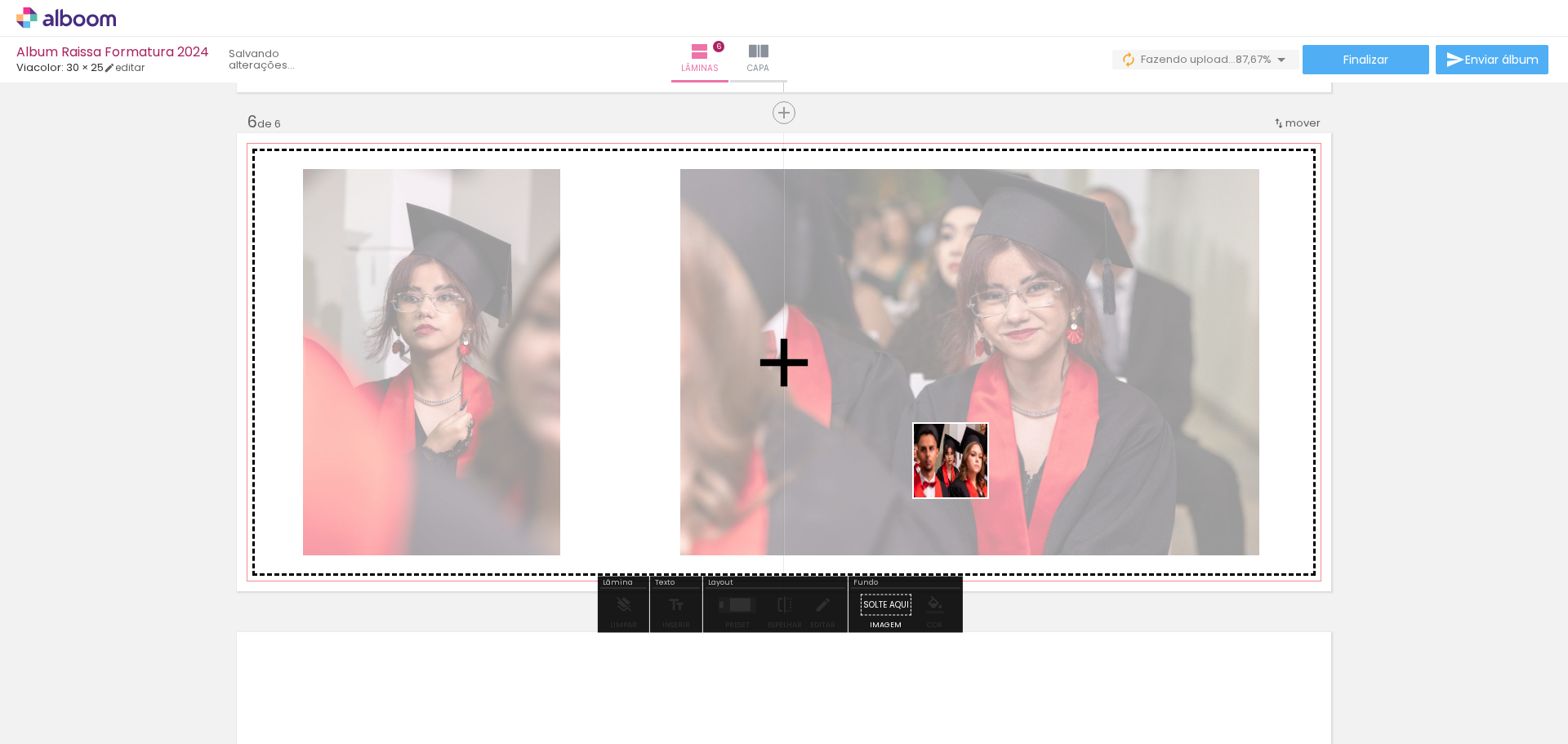
drag, startPoint x: 1044, startPoint y: 695, endPoint x: 1028, endPoint y: 583, distance: 113.1
click at [955, 460] on quentale-workspace at bounding box center [784, 372] width 1568 height 744
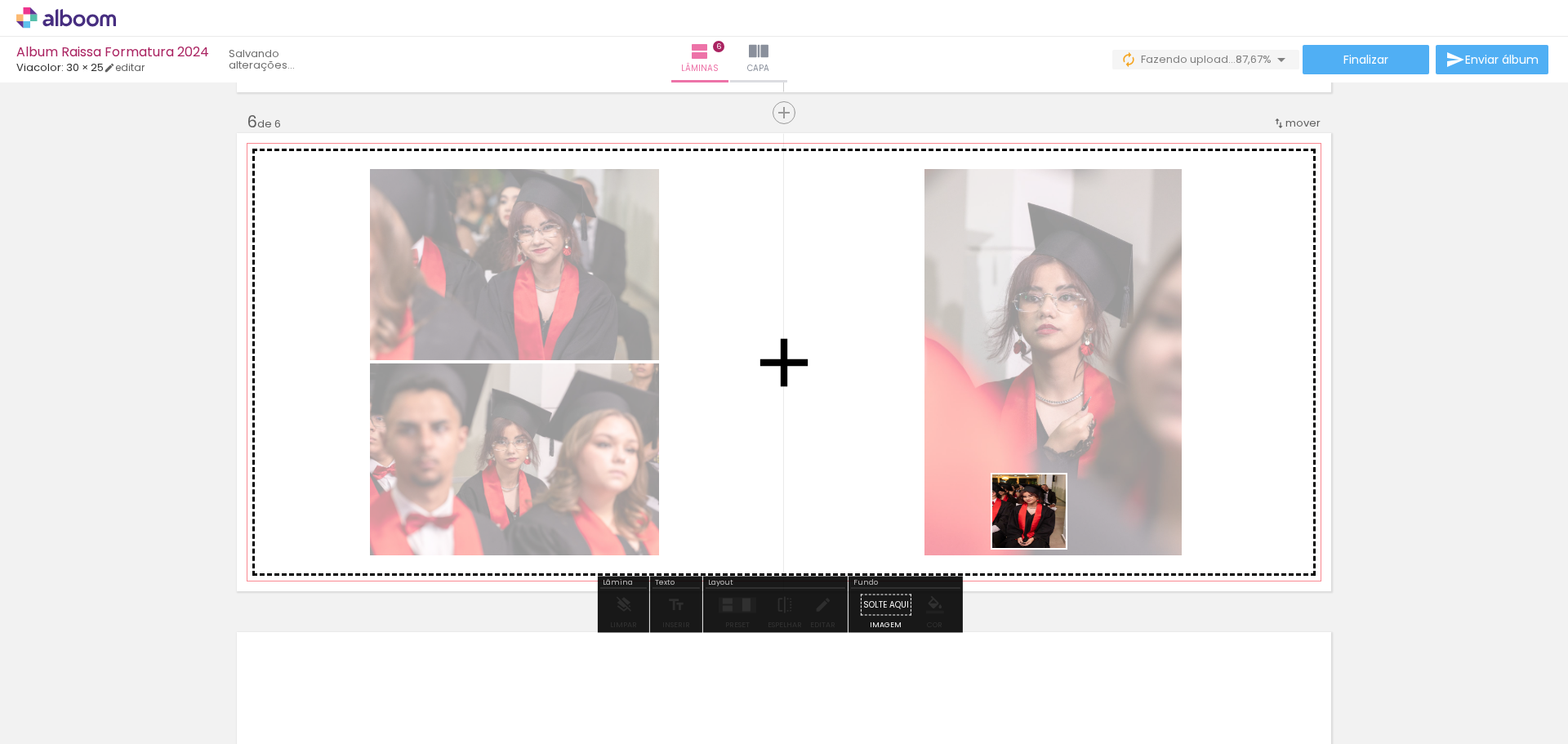
drag, startPoint x: 1091, startPoint y: 600, endPoint x: 1135, endPoint y: 606, distance: 44.4
click at [996, 459] on quentale-workspace at bounding box center [784, 372] width 1568 height 744
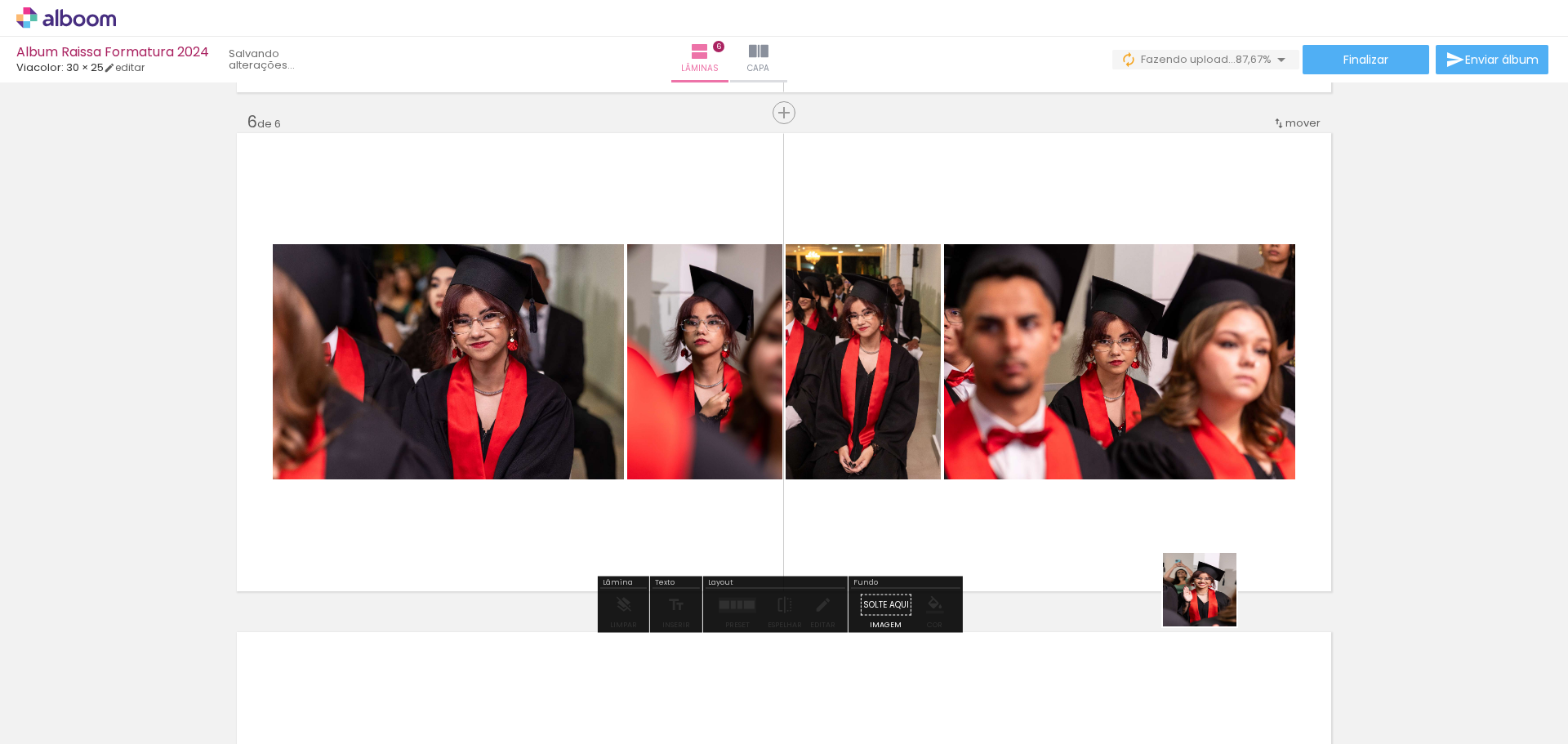
drag, startPoint x: 1226, startPoint y: 655, endPoint x: 1152, endPoint y: 466, distance: 203.0
click at [1166, 430] on quentale-workspace at bounding box center [784, 372] width 1568 height 744
